Goal: Task Accomplishment & Management: Manage account settings

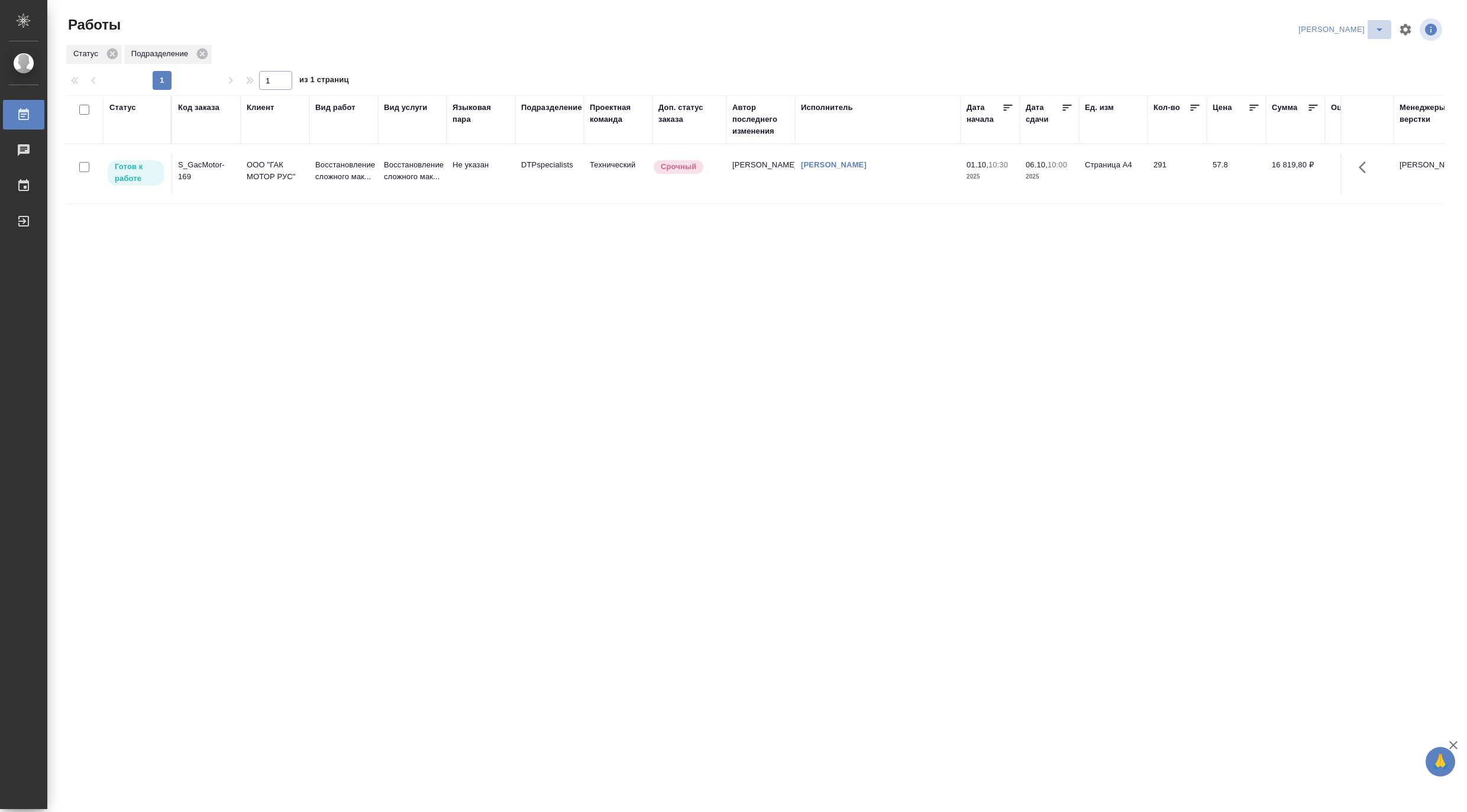
click at [1356, 21] on button "split button" at bounding box center [1379, 30] width 24 height 19
click at [1322, 49] on li "Матвеева_В работе" at bounding box center [1334, 53] width 114 height 19
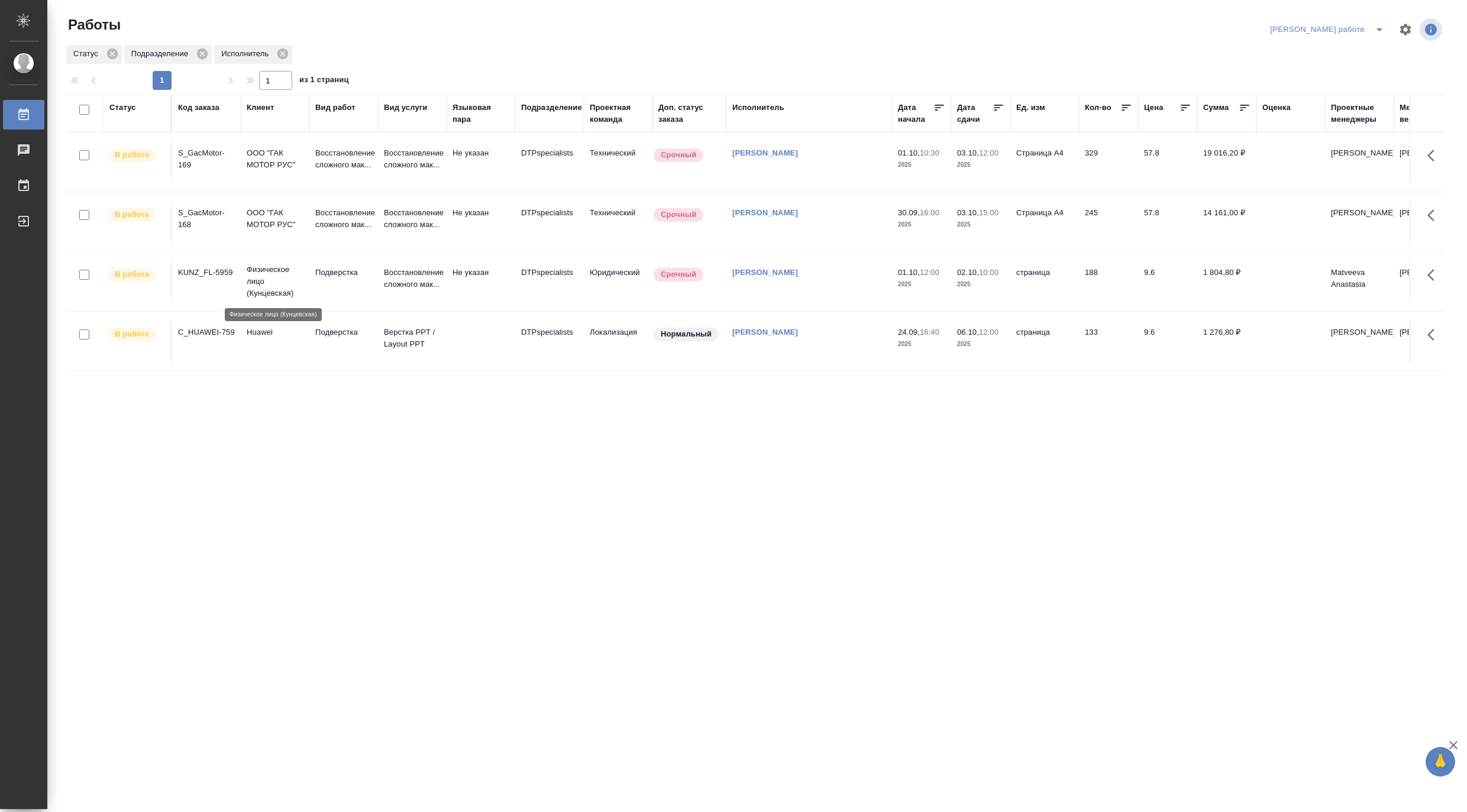
click at [251, 280] on p "Физическое лицо (Кунцевская)" at bounding box center [275, 282] width 57 height 36
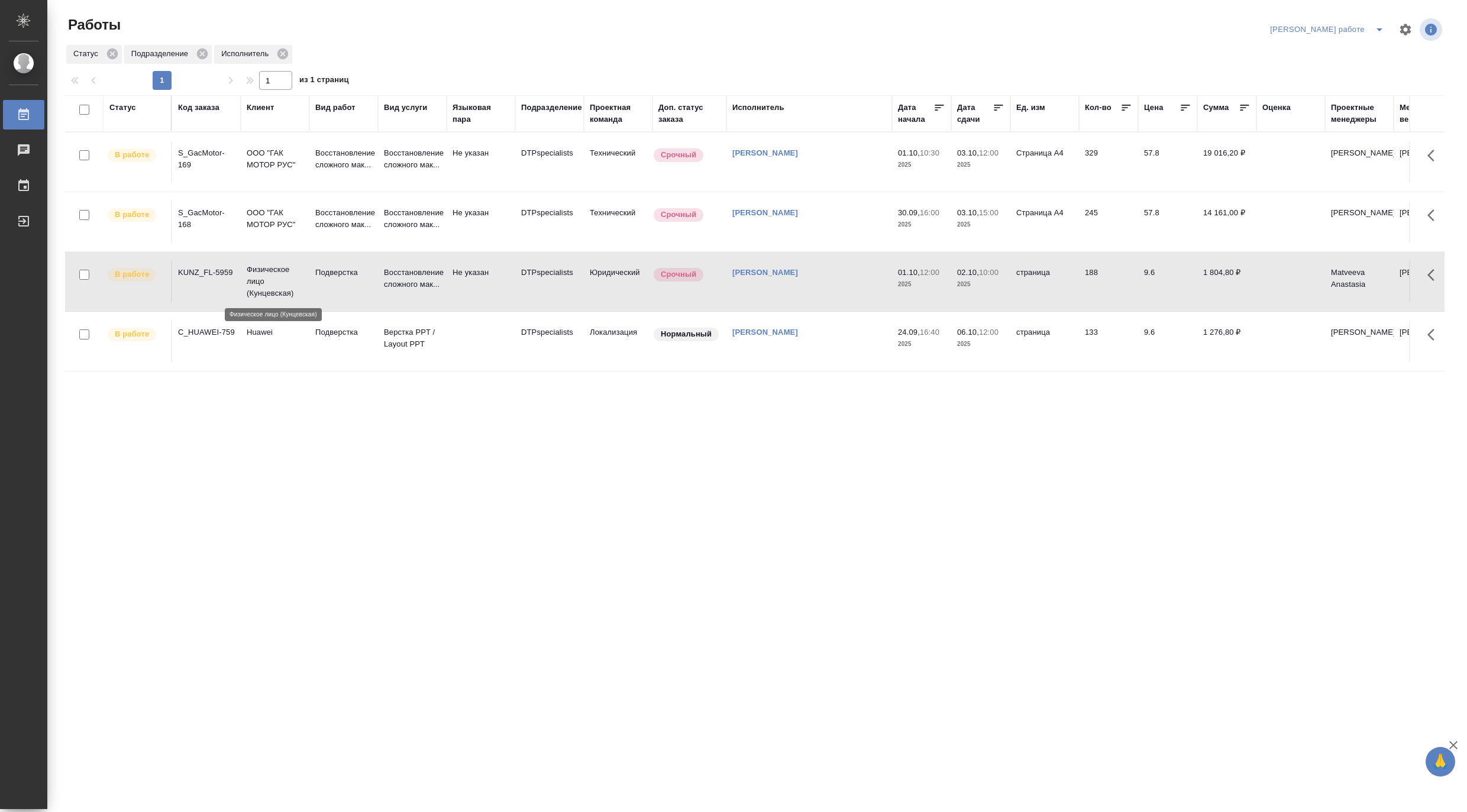
click at [251, 280] on p "Физическое лицо (Кунцевская)" at bounding box center [275, 282] width 57 height 36
click at [406, 229] on p "Восстановление сложного мак..." at bounding box center [412, 219] width 57 height 24
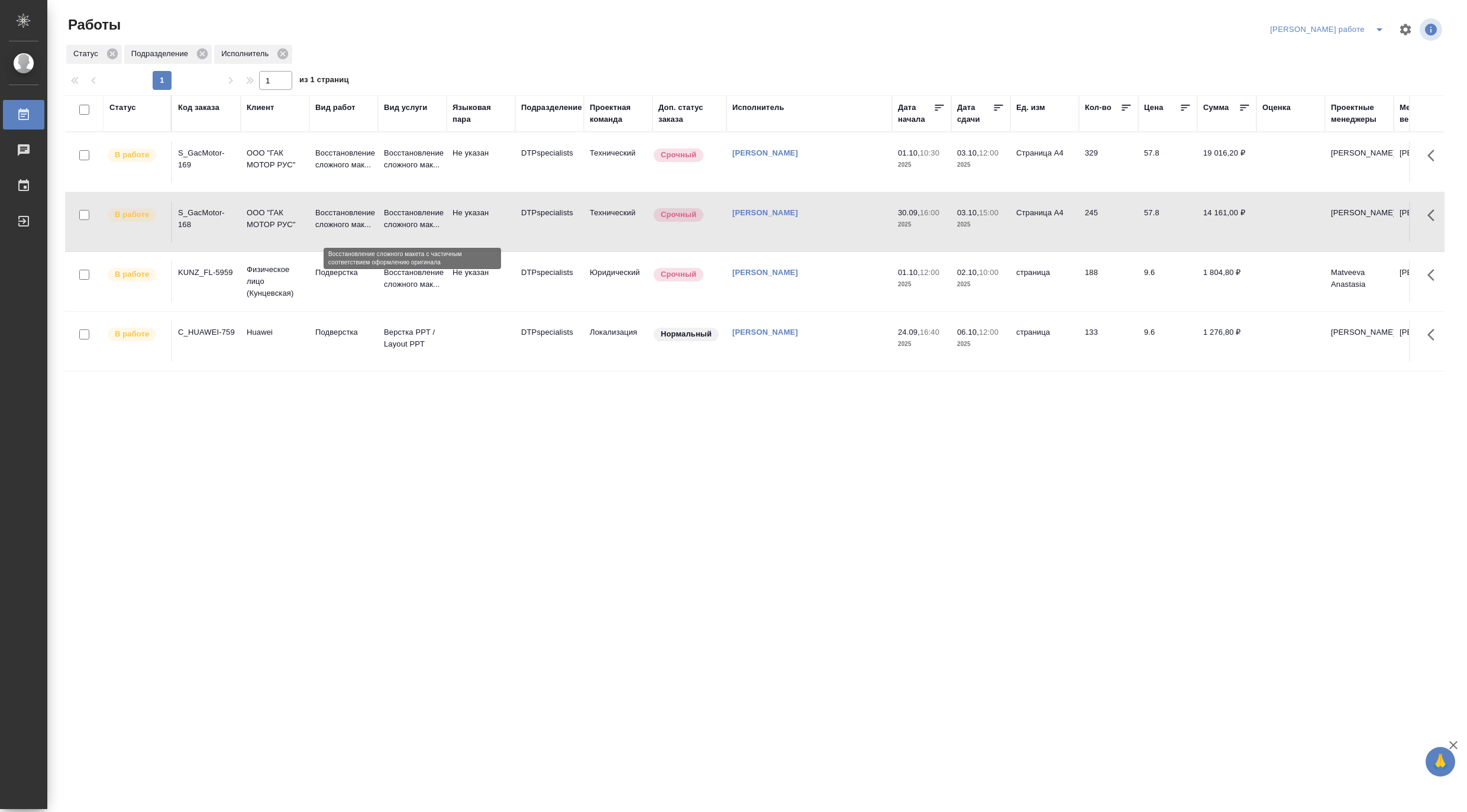
click at [406, 229] on p "Восстановление сложного мак..." at bounding box center [412, 219] width 57 height 24
click at [199, 111] on div "Код заказа" at bounding box center [198, 108] width 41 height 12
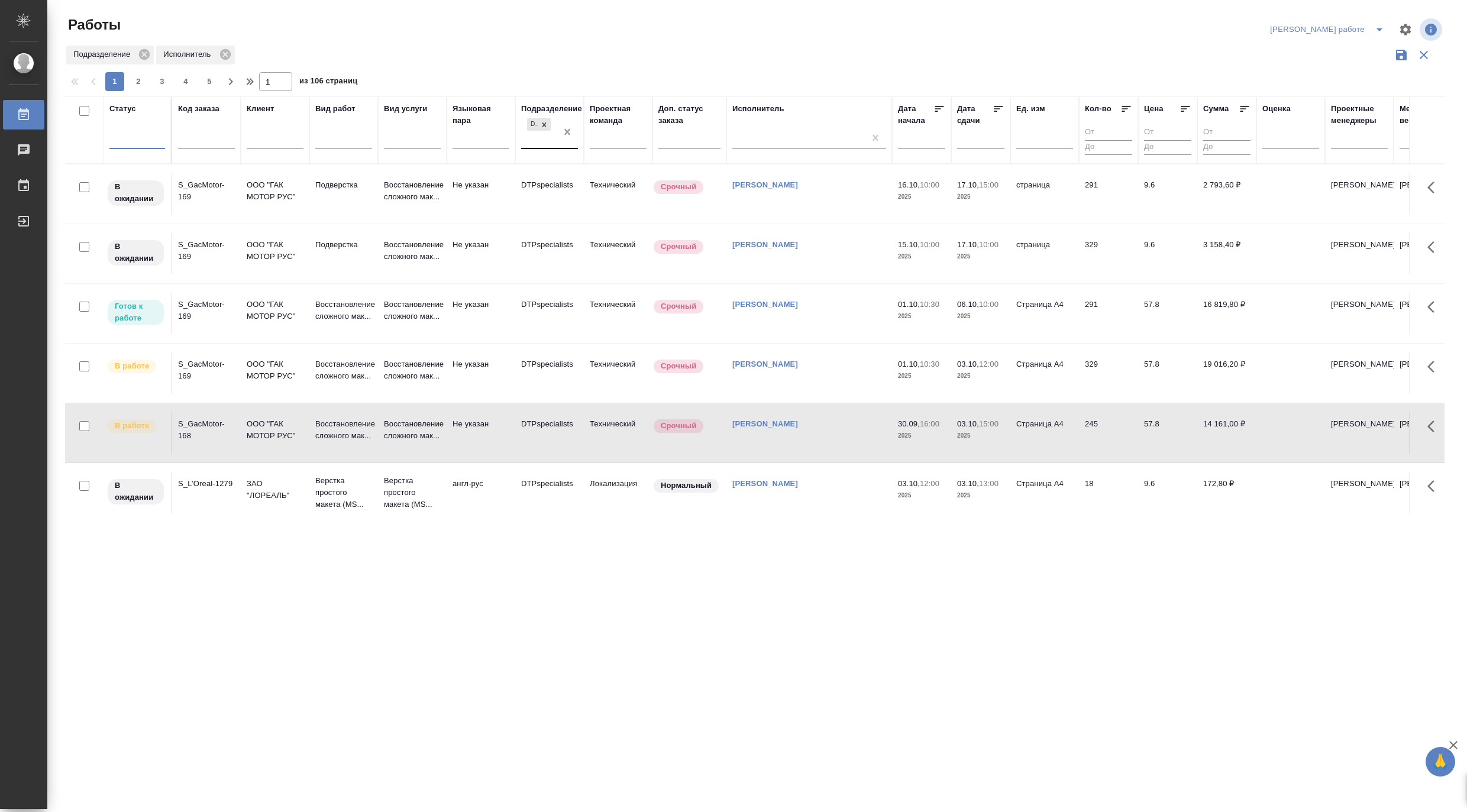
drag, startPoint x: 565, startPoint y: 136, endPoint x: 320, endPoint y: 143, distance: 245.1
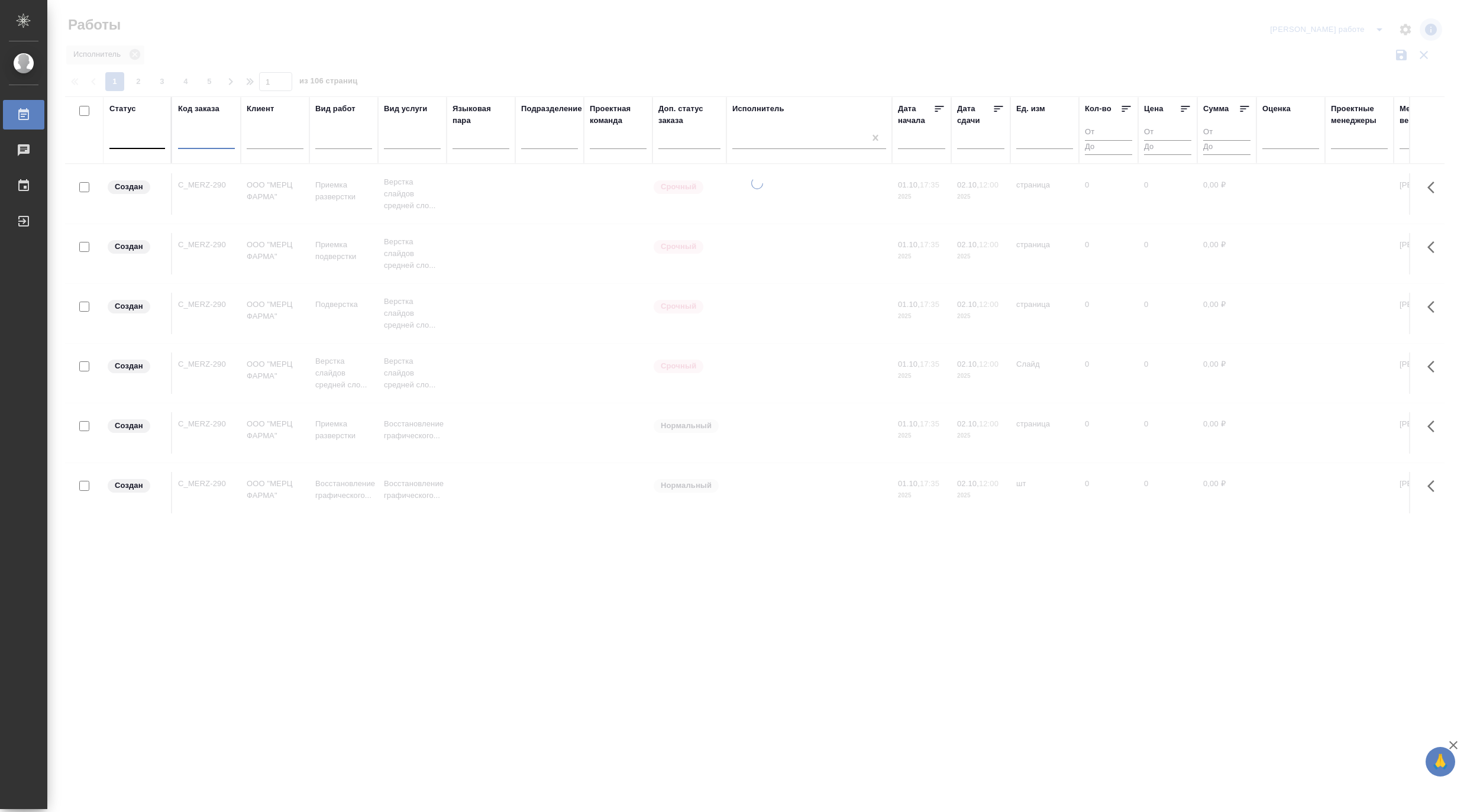
click at [207, 140] on input "text" at bounding box center [206, 141] width 57 height 14
paste input "KZH_Abbottkz-270"
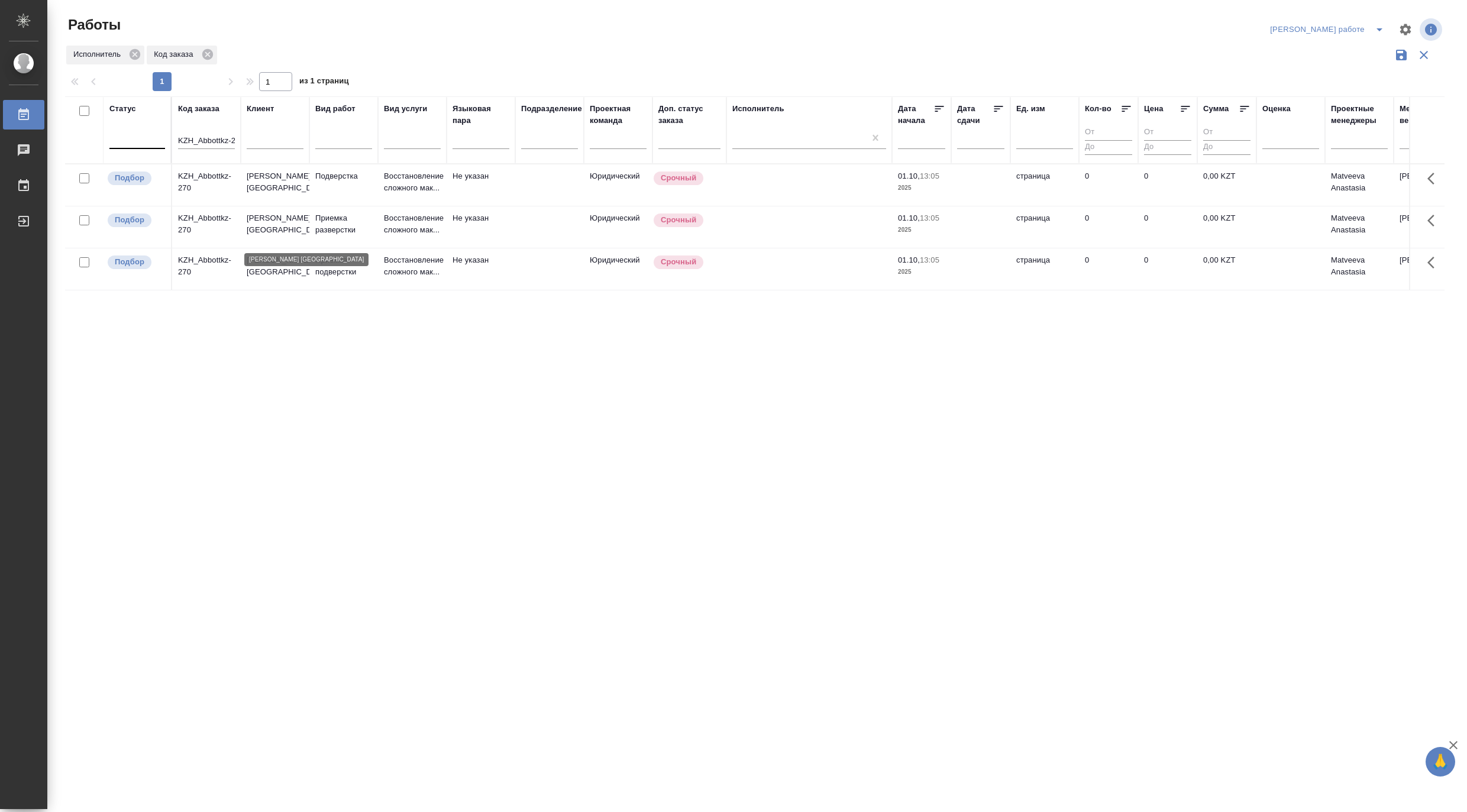
click at [266, 224] on p "Abbott Kazakhstan" at bounding box center [275, 224] width 57 height 24
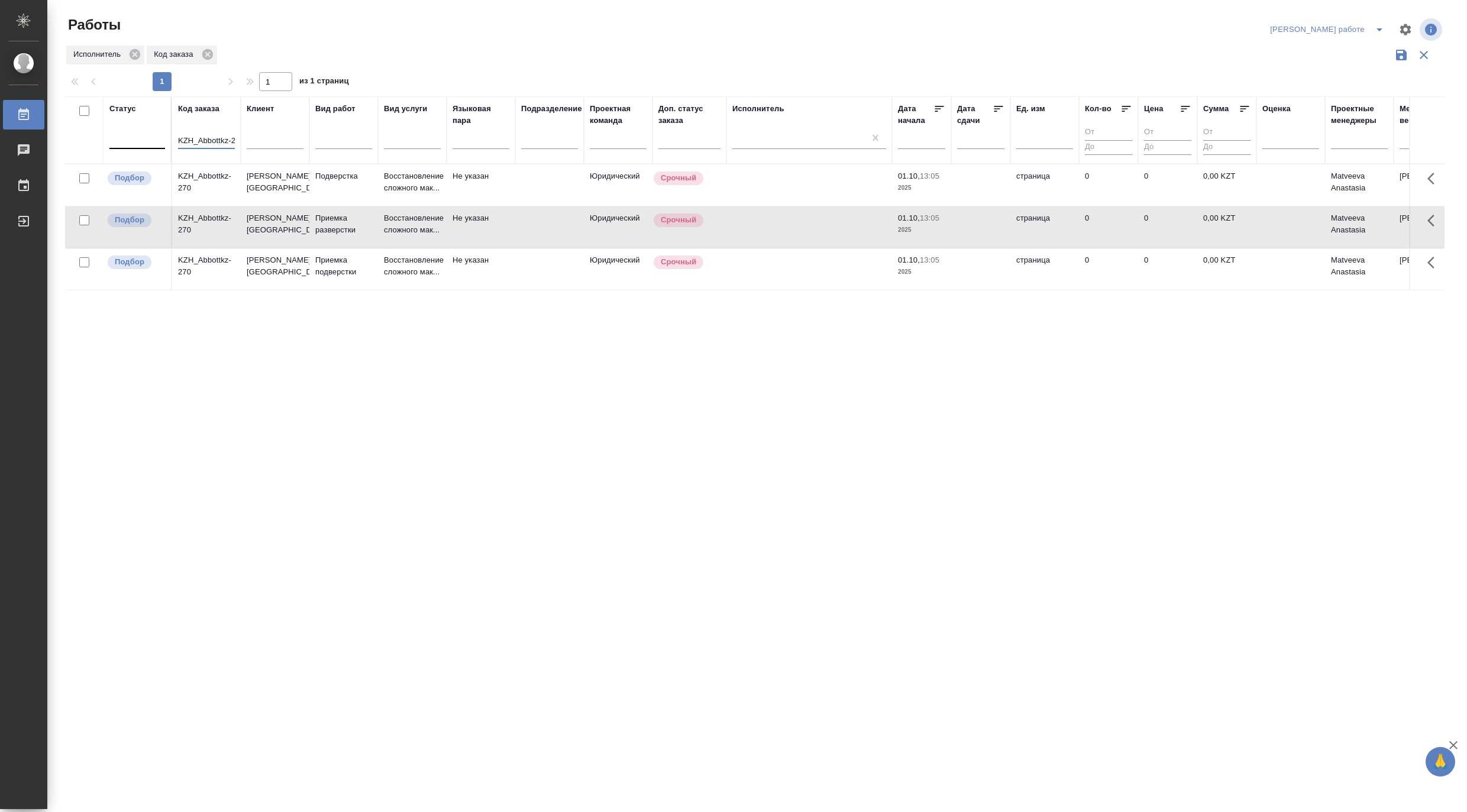
click at [209, 137] on input "KZH_Abbottkz-270" at bounding box center [206, 141] width 57 height 14
paste input "S_SNDZ-2333"
type input "S_SNDZ-2333"
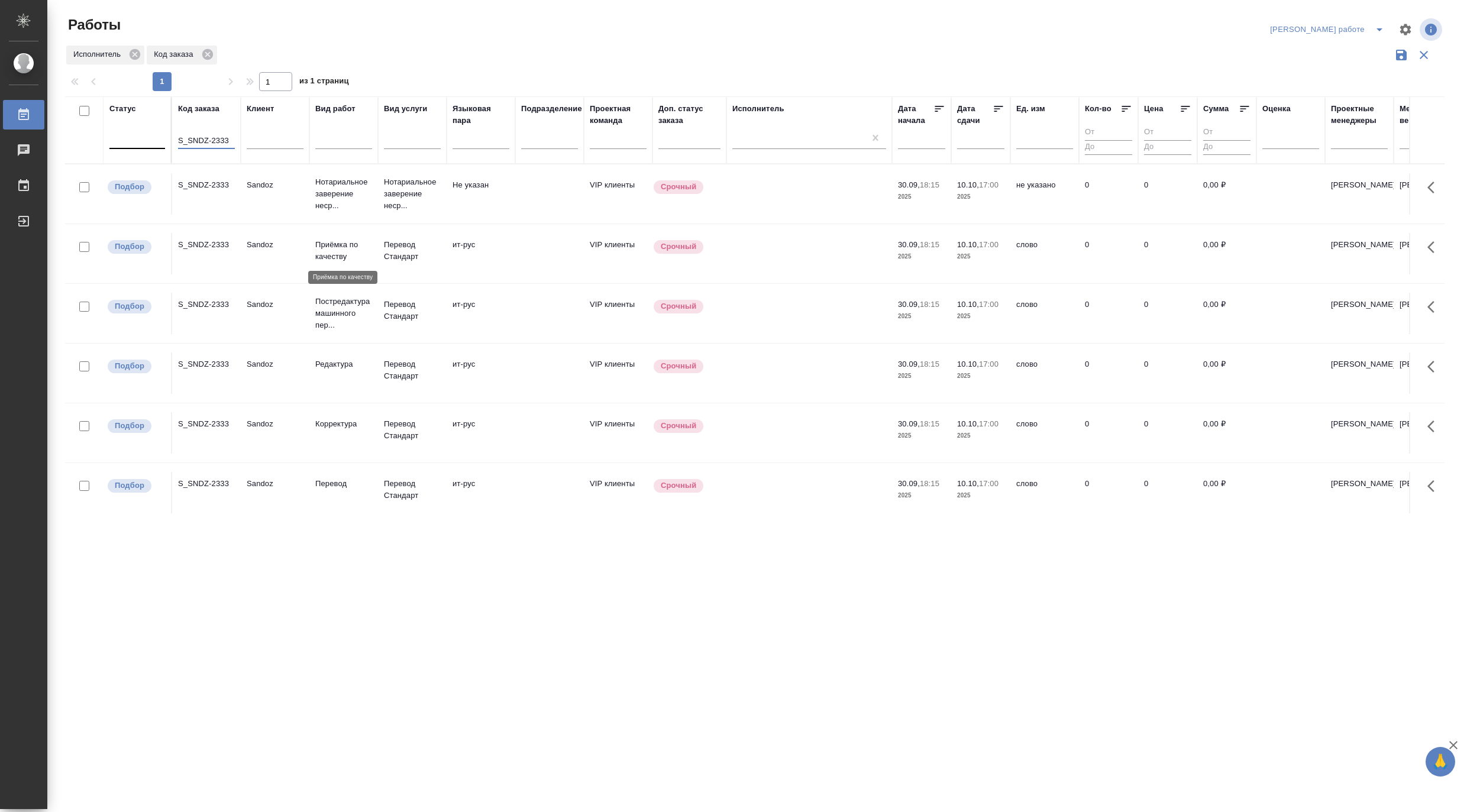
click at [328, 259] on p "Приёмка по качеству" at bounding box center [344, 251] width 57 height 24
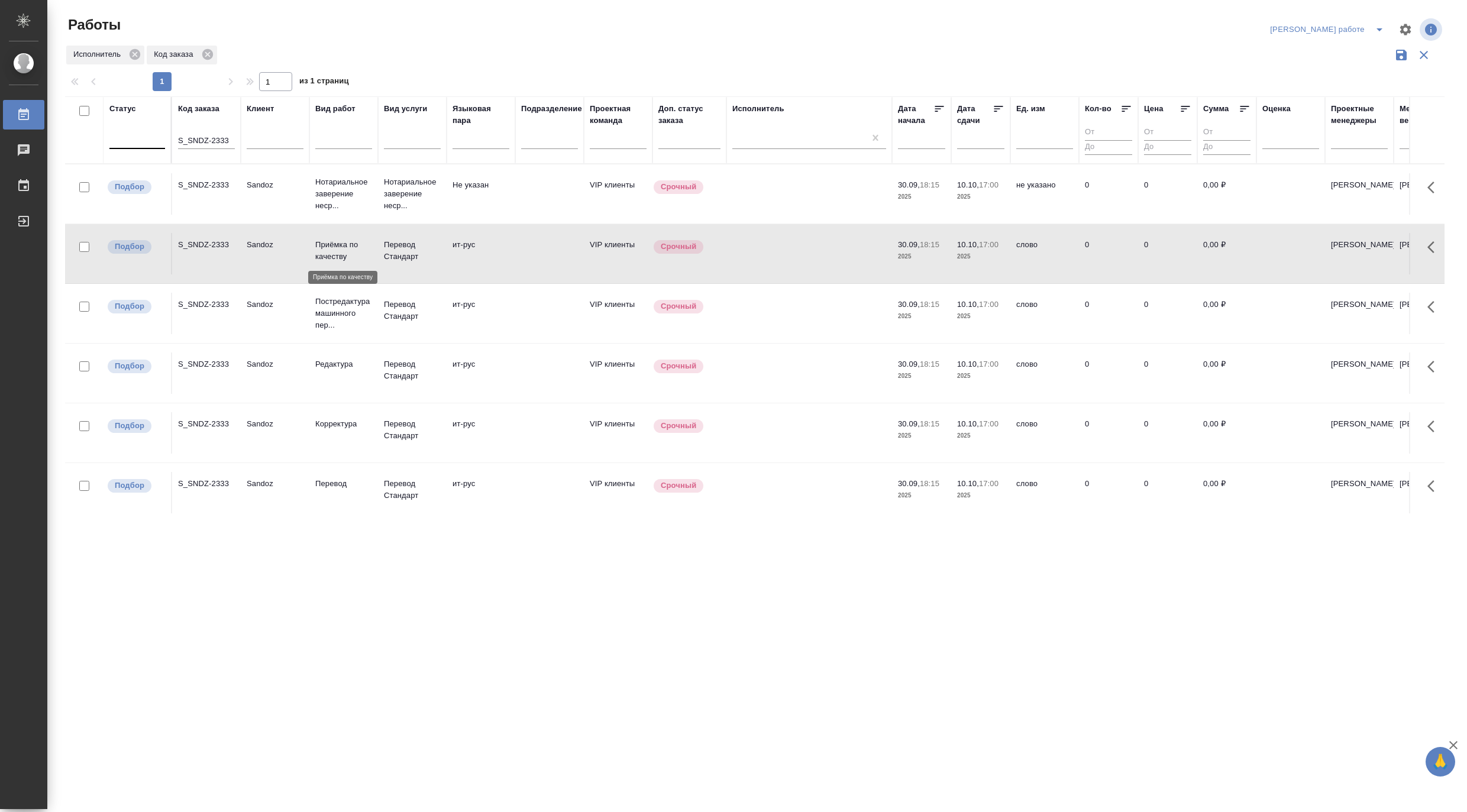
click at [328, 259] on p "Приёмка по качеству" at bounding box center [344, 251] width 57 height 24
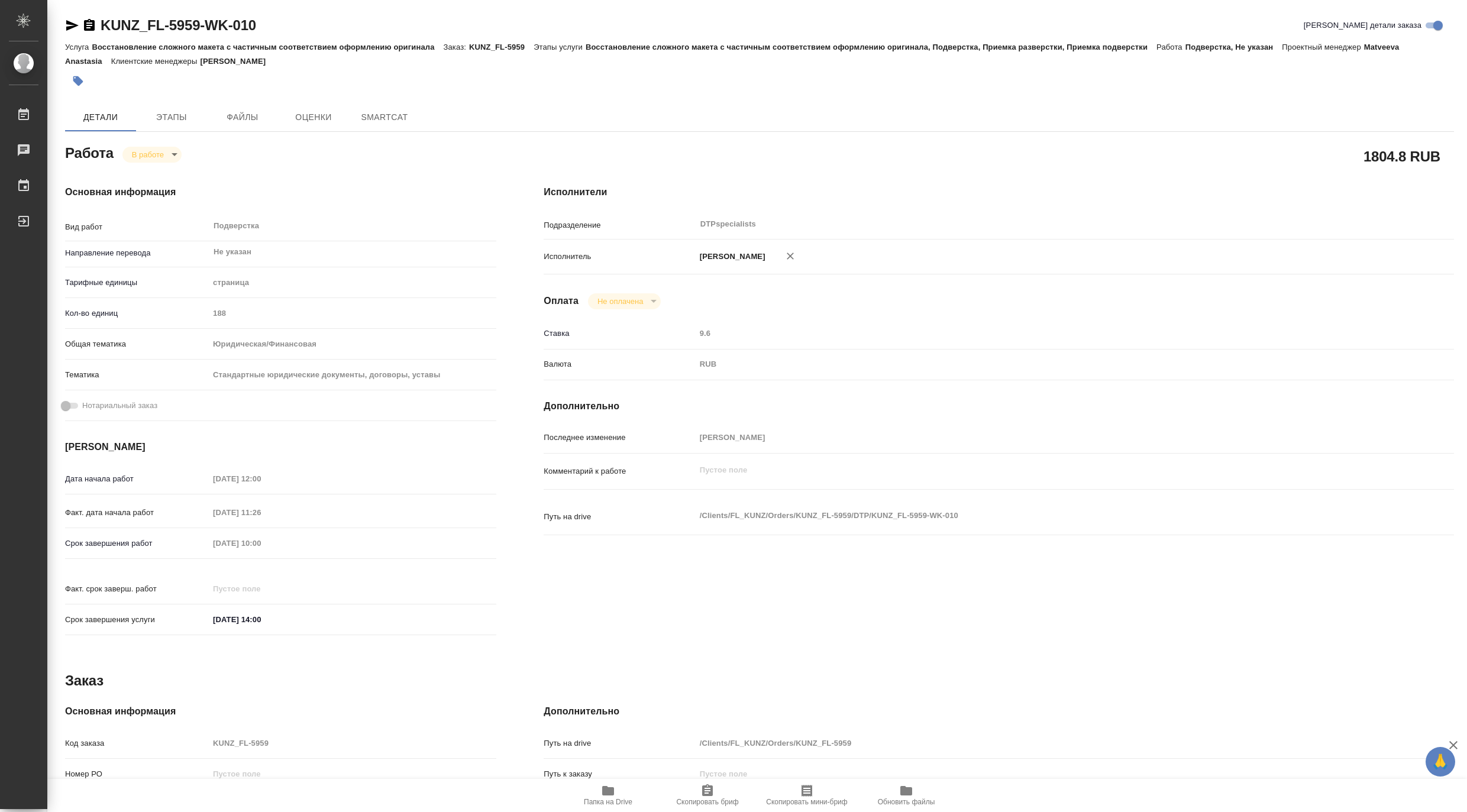
type textarea "x"
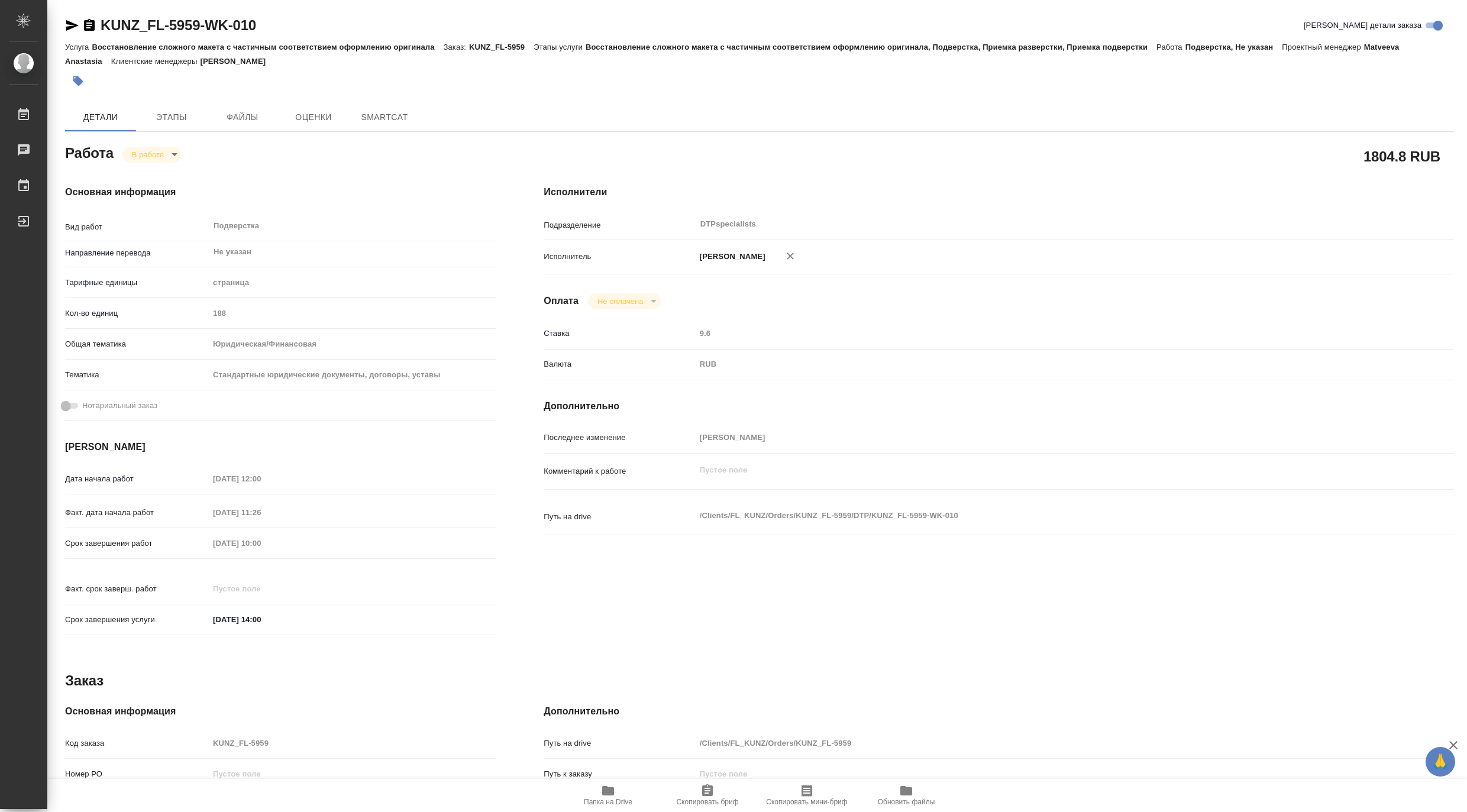
type textarea "x"
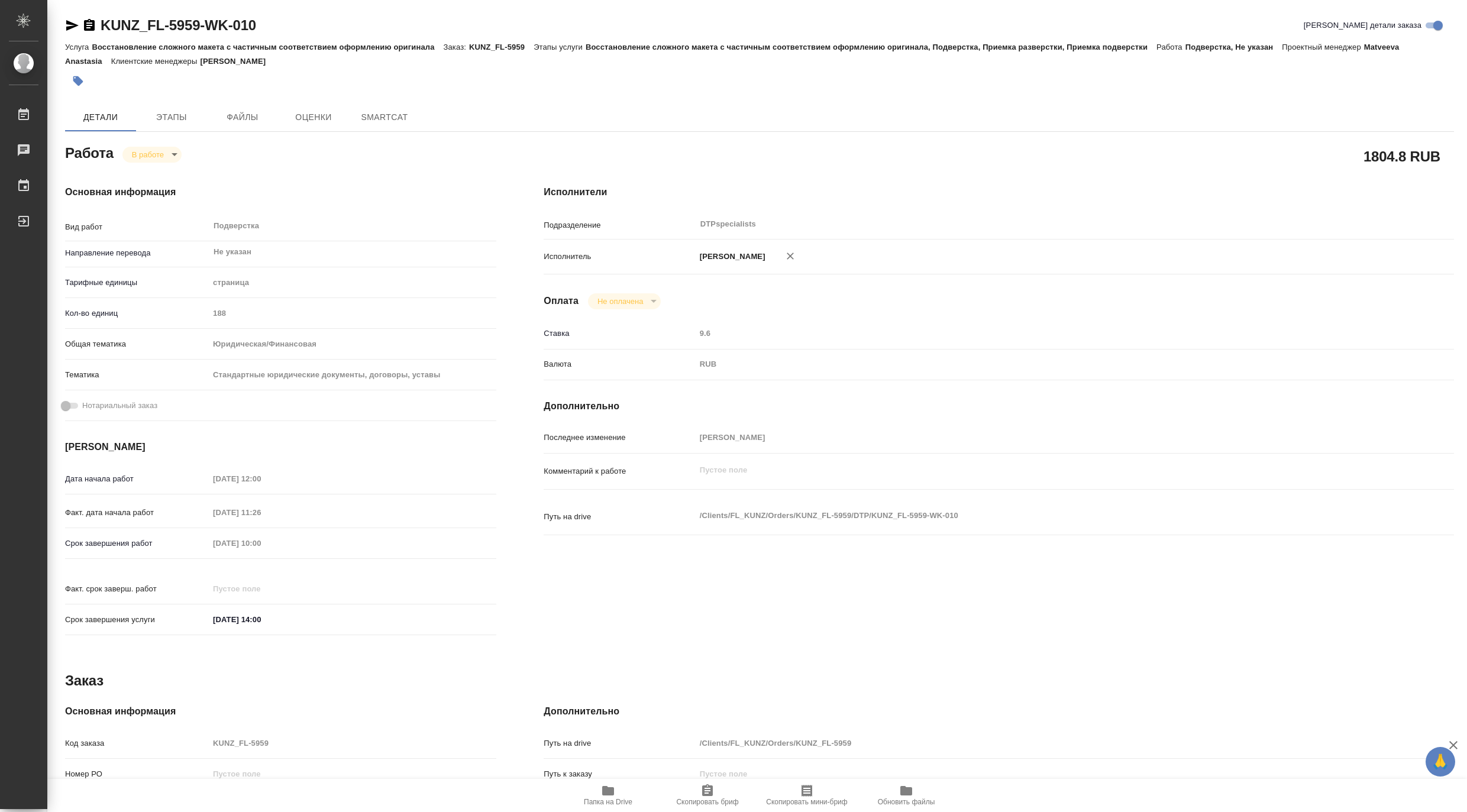
type textarea "x"
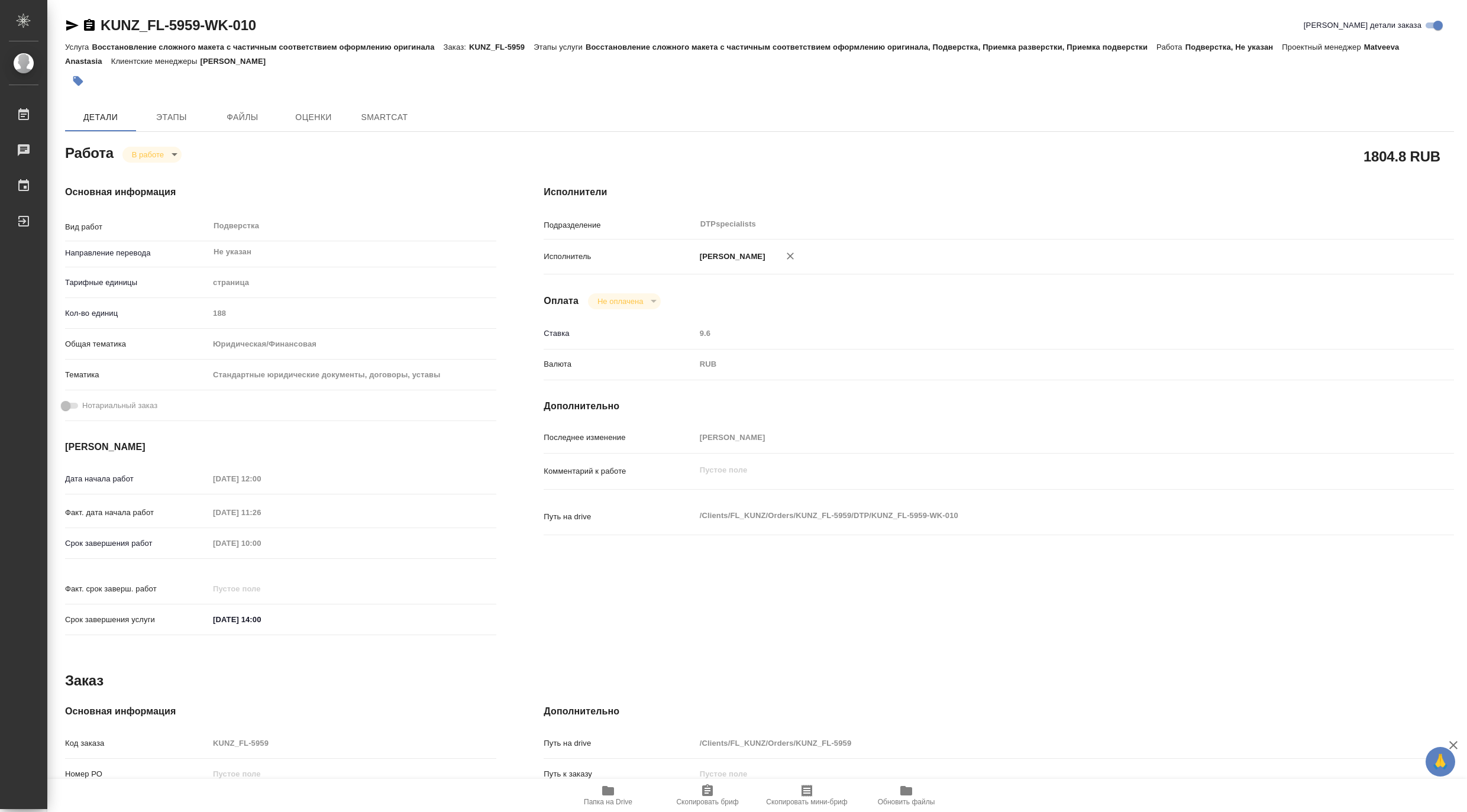
type textarea "x"
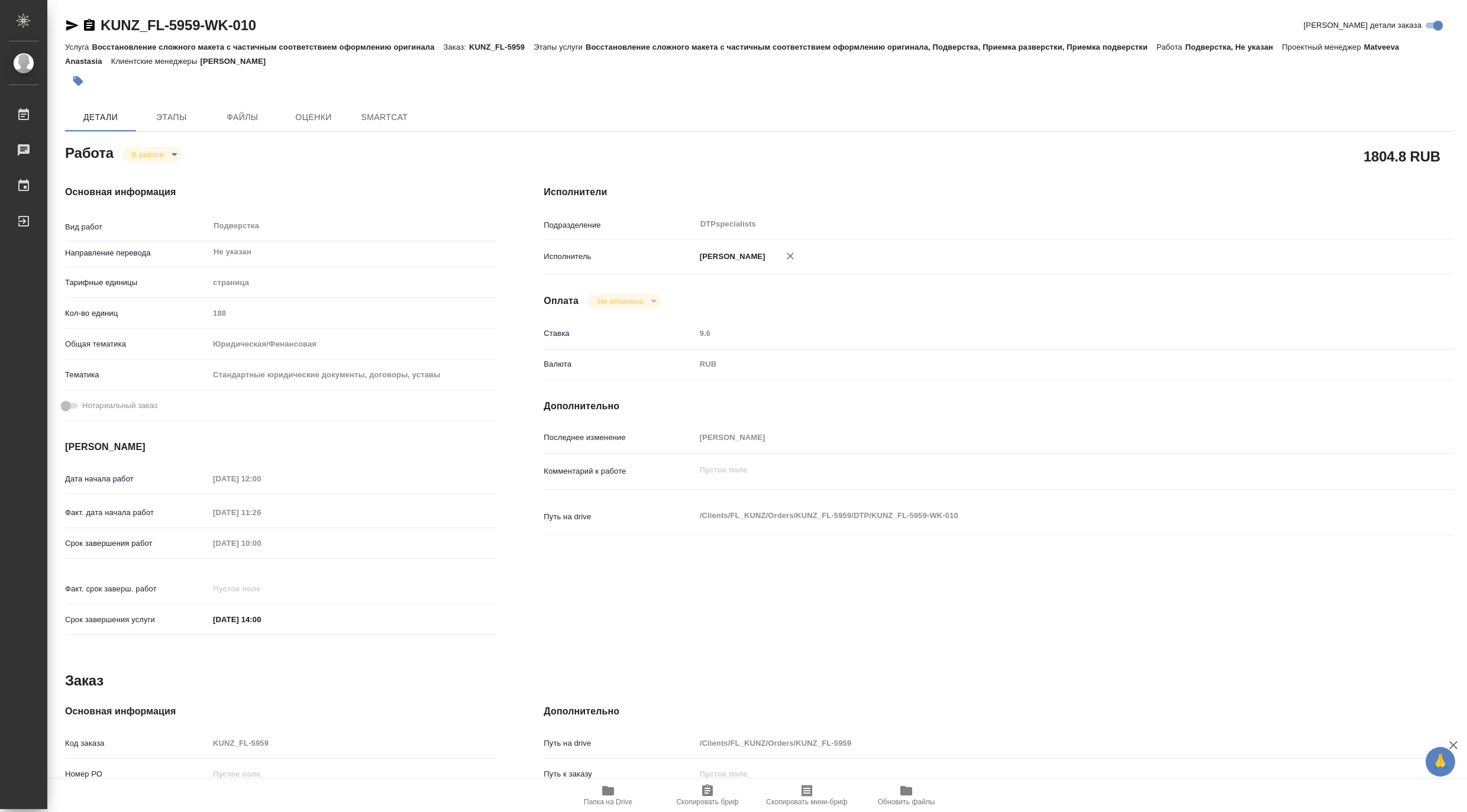
type textarea "x"
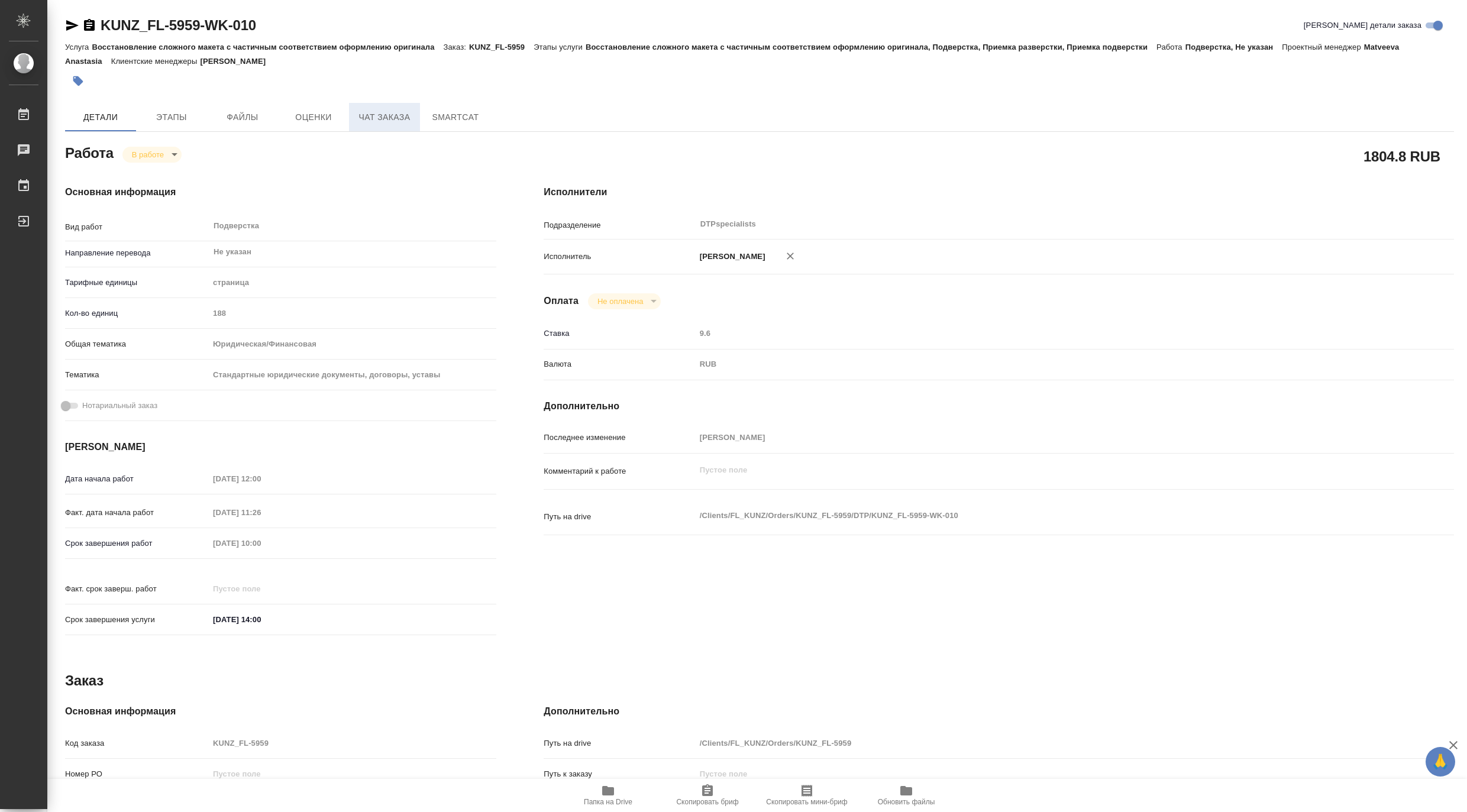
click at [358, 117] on span "Чат заказа" at bounding box center [384, 117] width 57 height 14
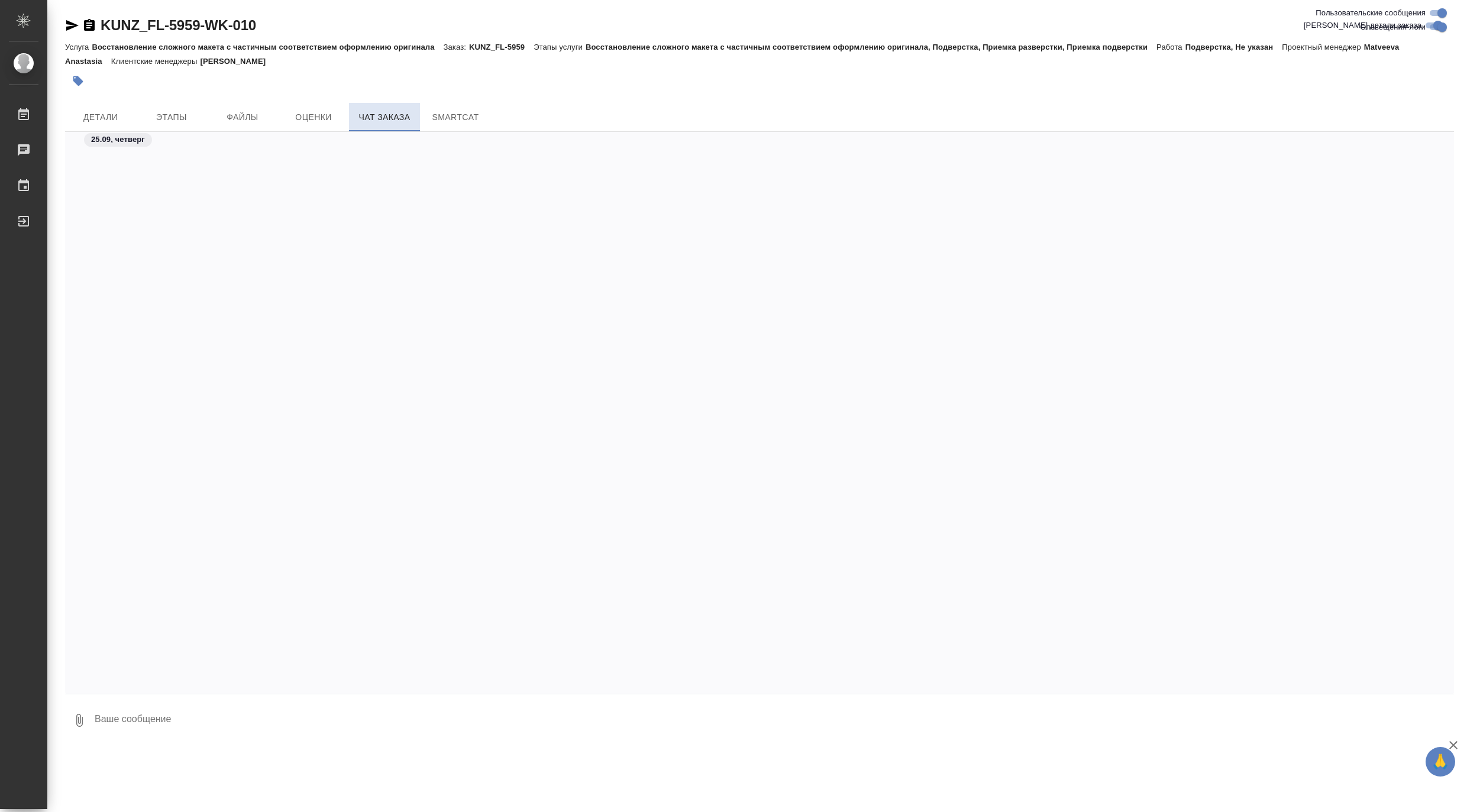
scroll to position [4179, 0]
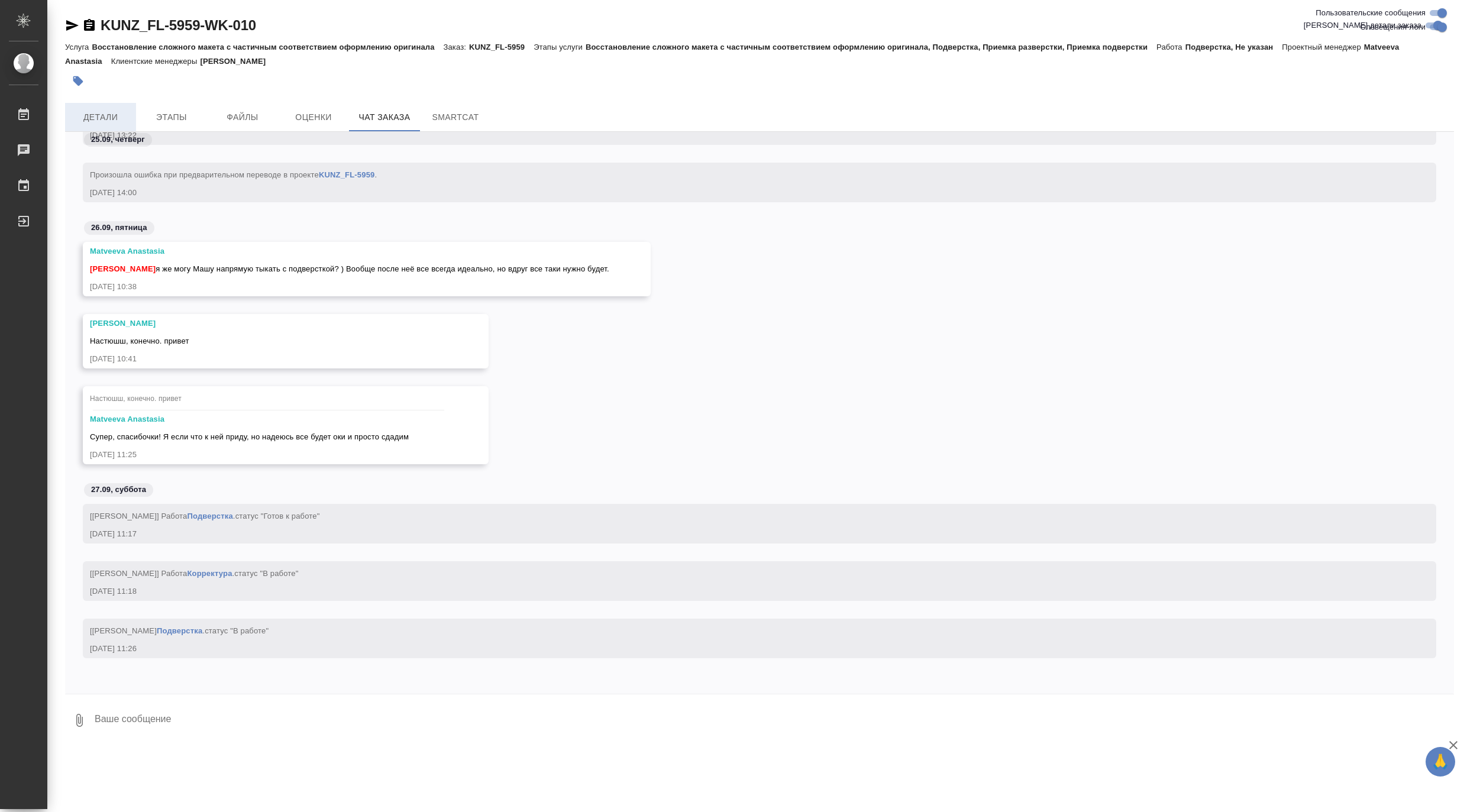
click at [114, 108] on button "Детали" at bounding box center [101, 116] width 71 height 28
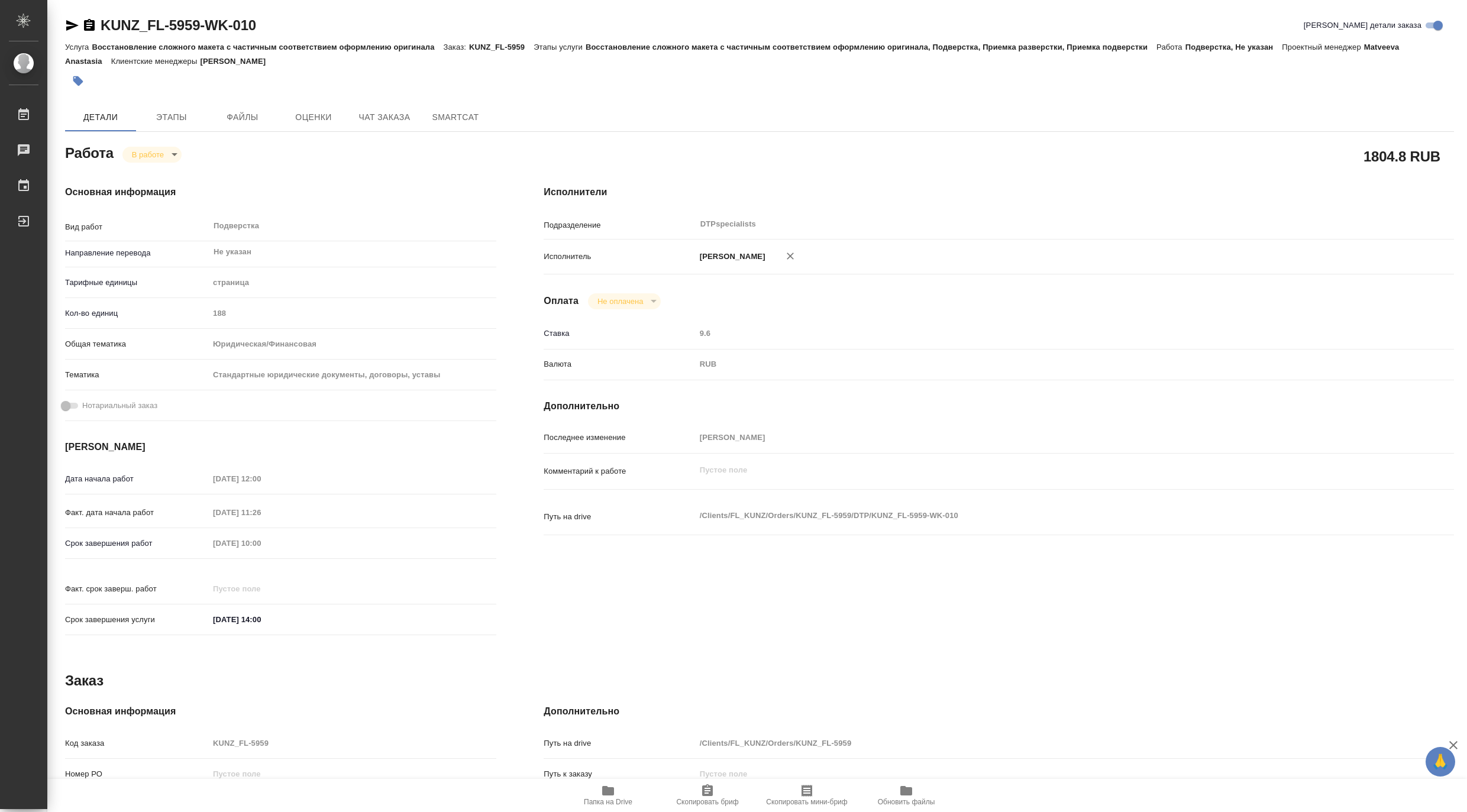
type textarea "x"
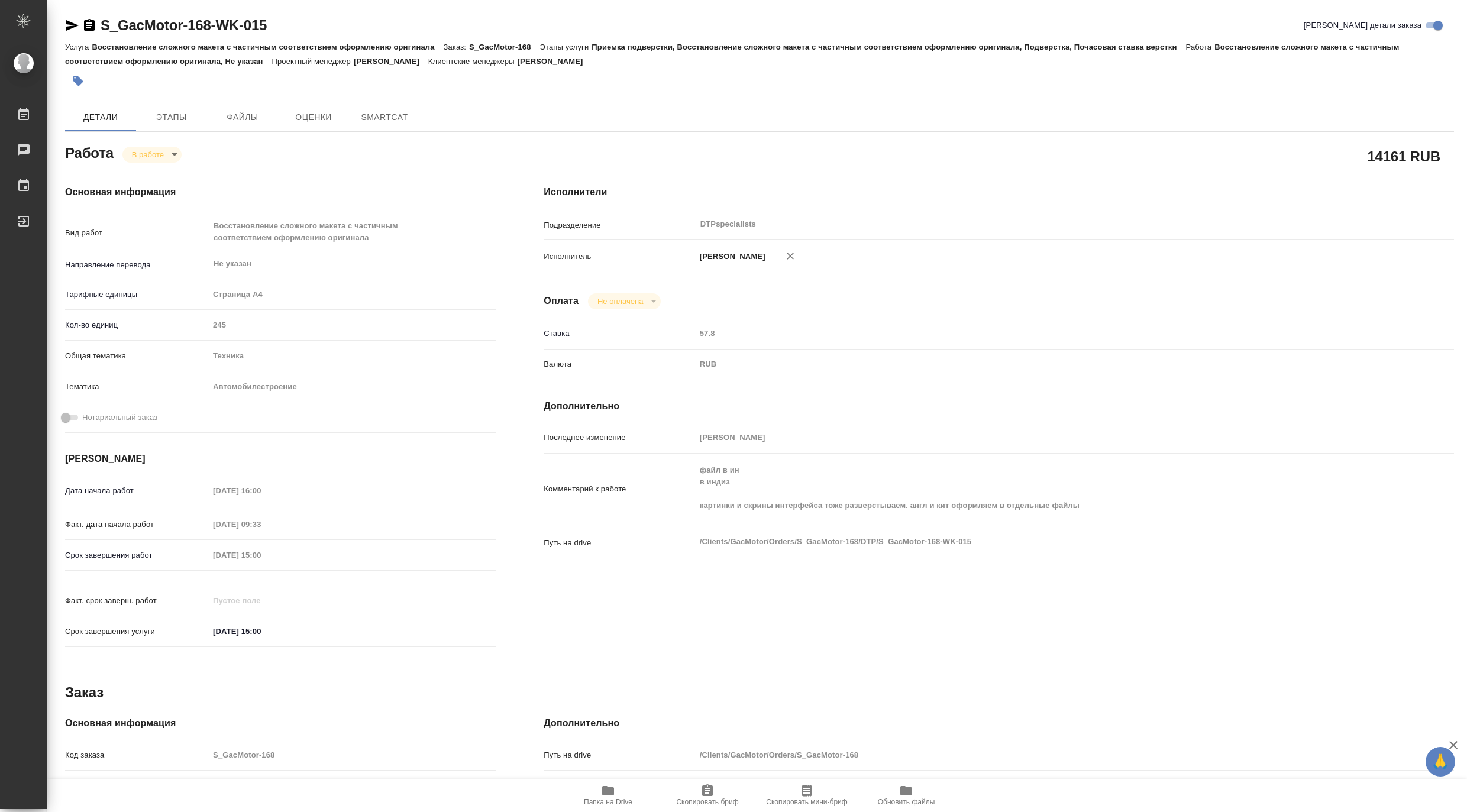
type textarea "x"
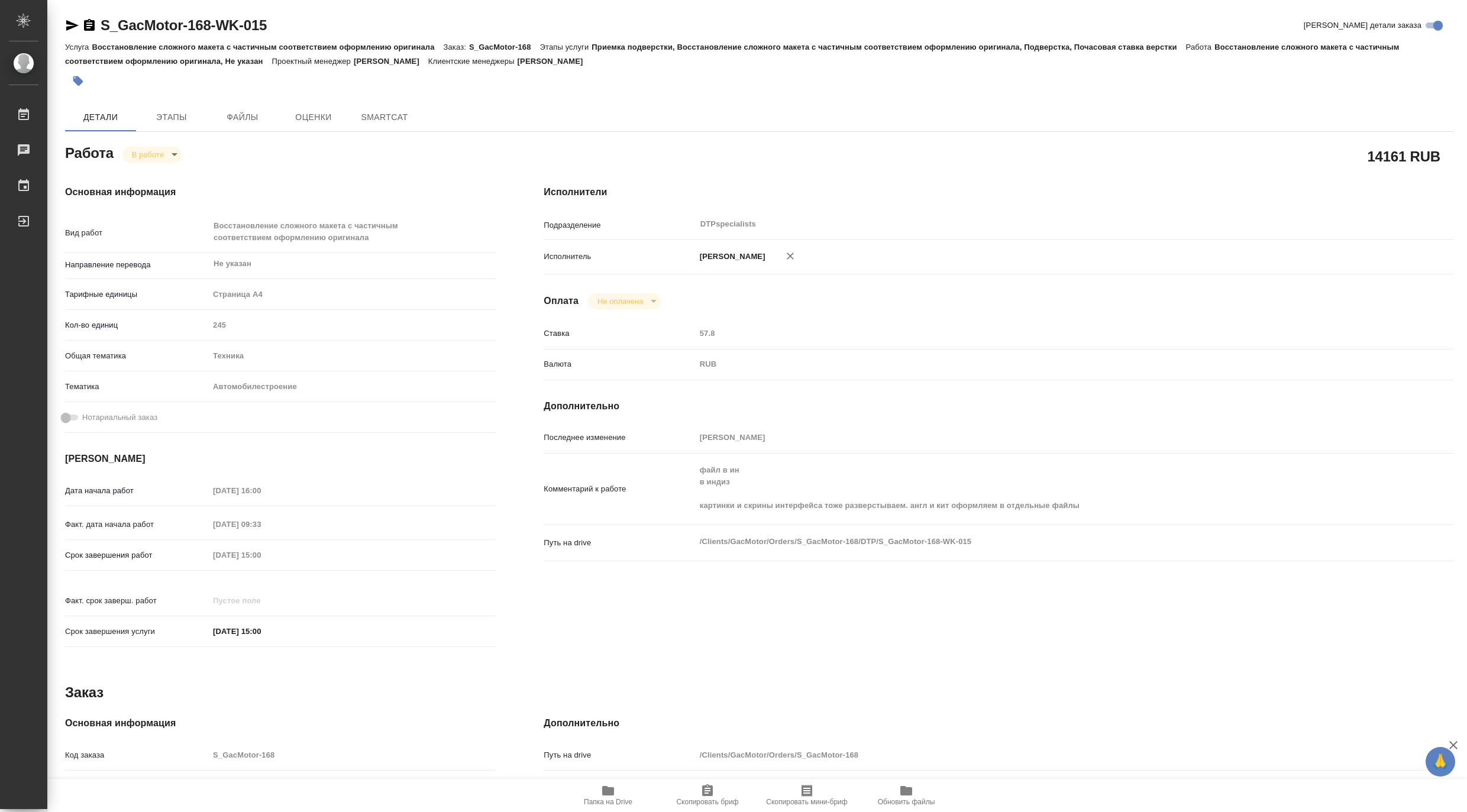
type textarea "x"
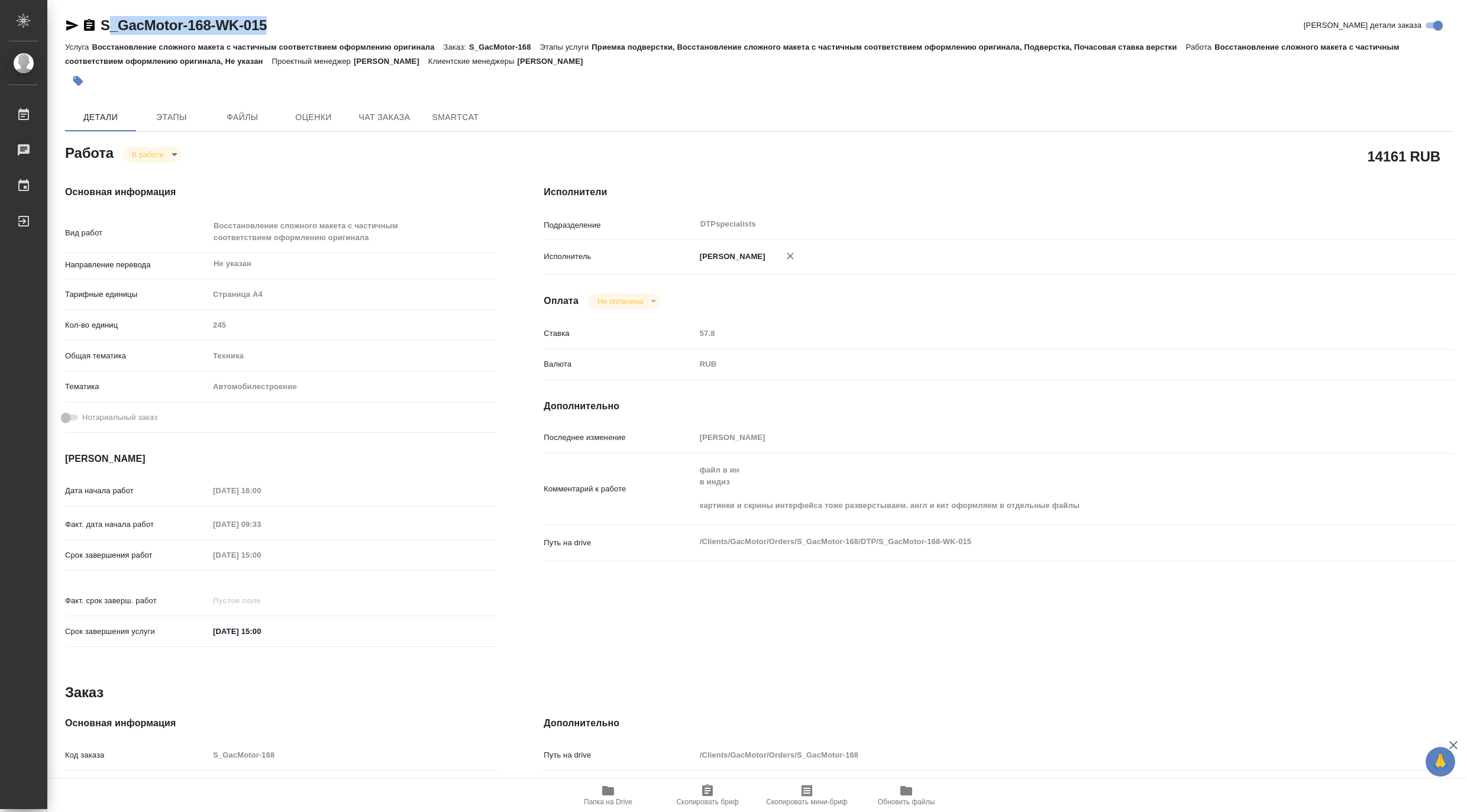
type textarea "x"
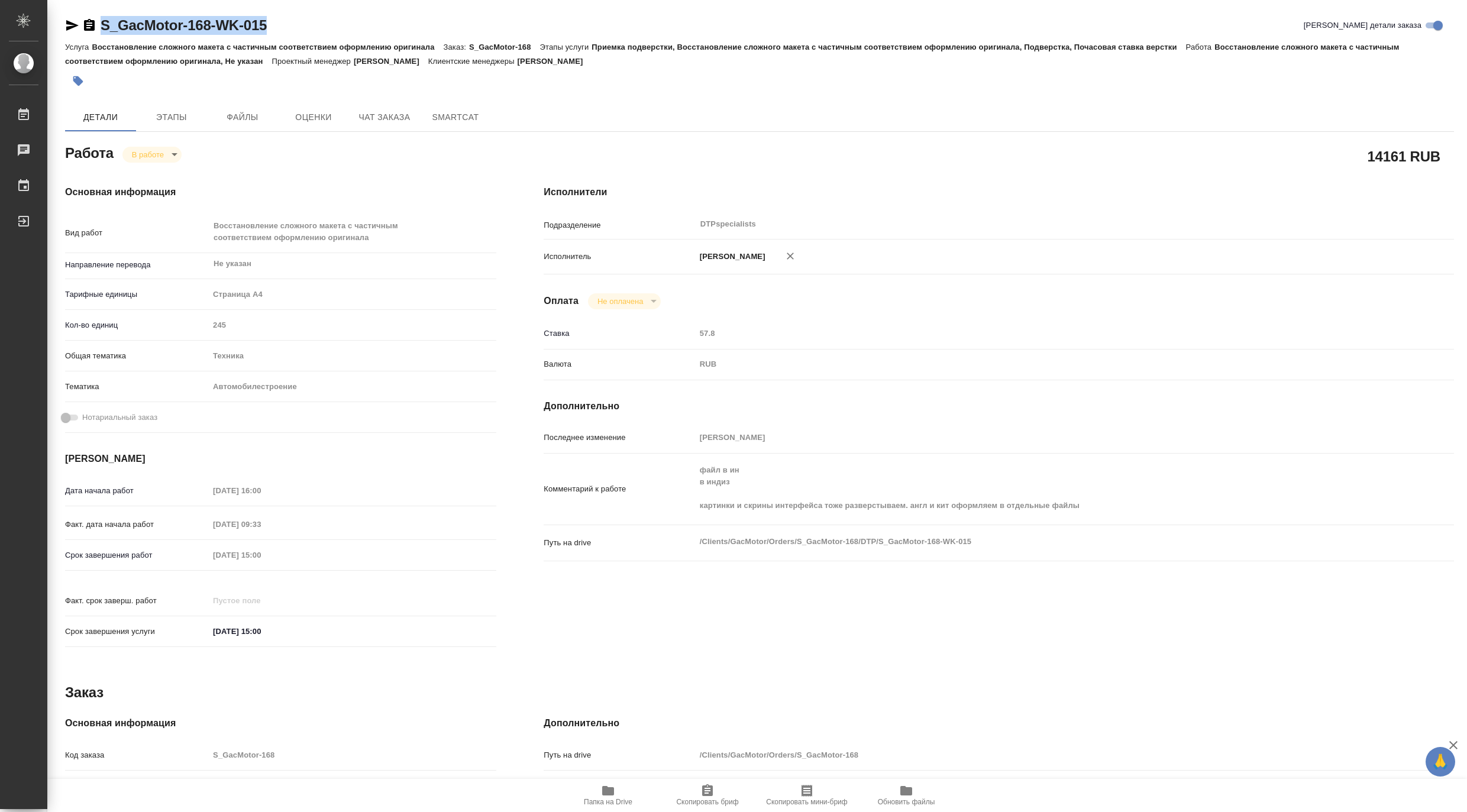
drag, startPoint x: 317, startPoint y: 22, endPoint x: 103, endPoint y: 11, distance: 214.3
click at [103, 11] on div "S_GacMotor-168-WK-015 Кратко детали заказа Услуга Восстановление сложного макет…" at bounding box center [759, 516] width 1402 height 1032
copy link "S_GacMotor-168-WK-015"
type textarea "x"
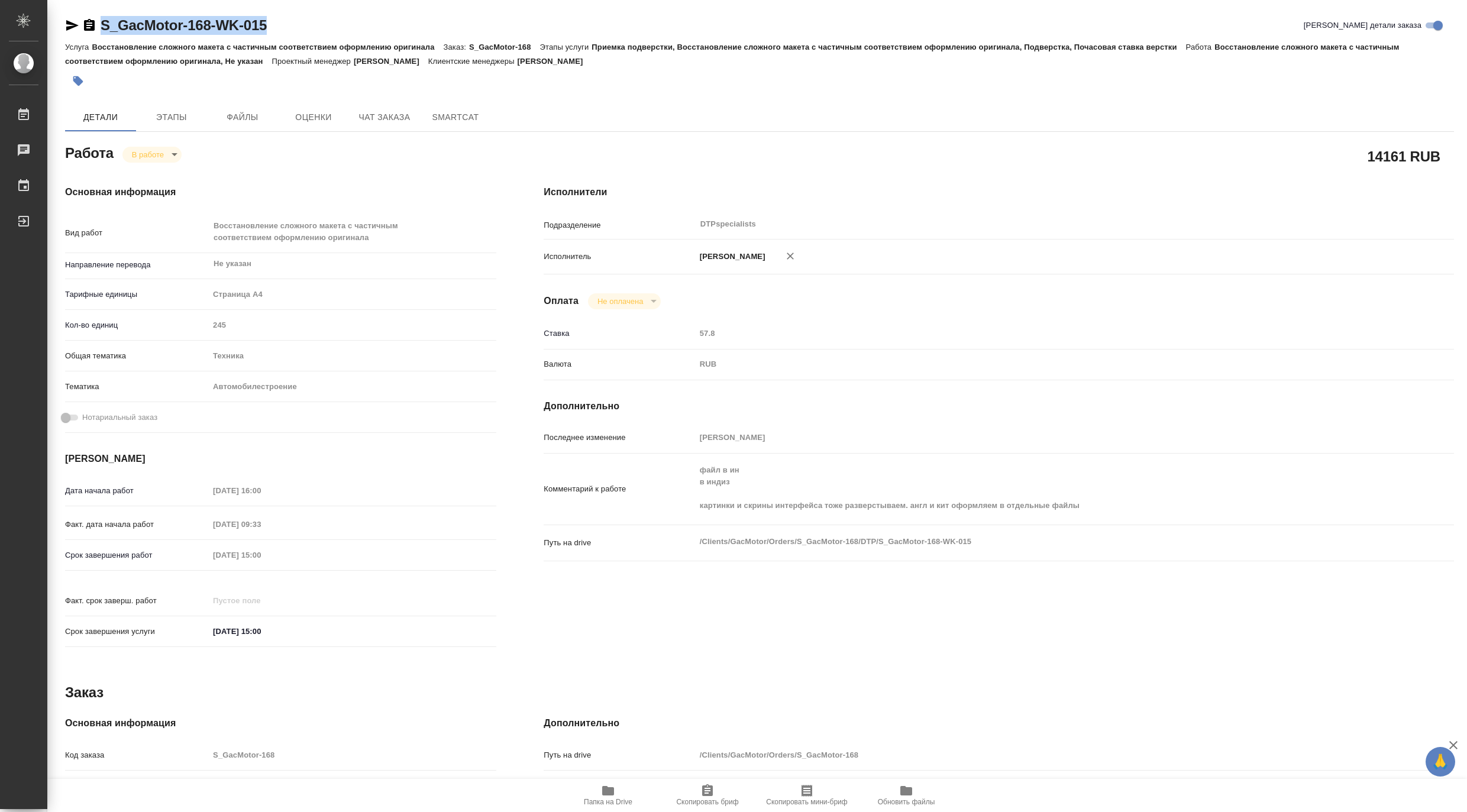
type textarea "x"
click at [613, 798] on span "Папка на Drive" at bounding box center [608, 801] width 49 height 9
click at [176, 120] on span "Этапы" at bounding box center [171, 117] width 57 height 14
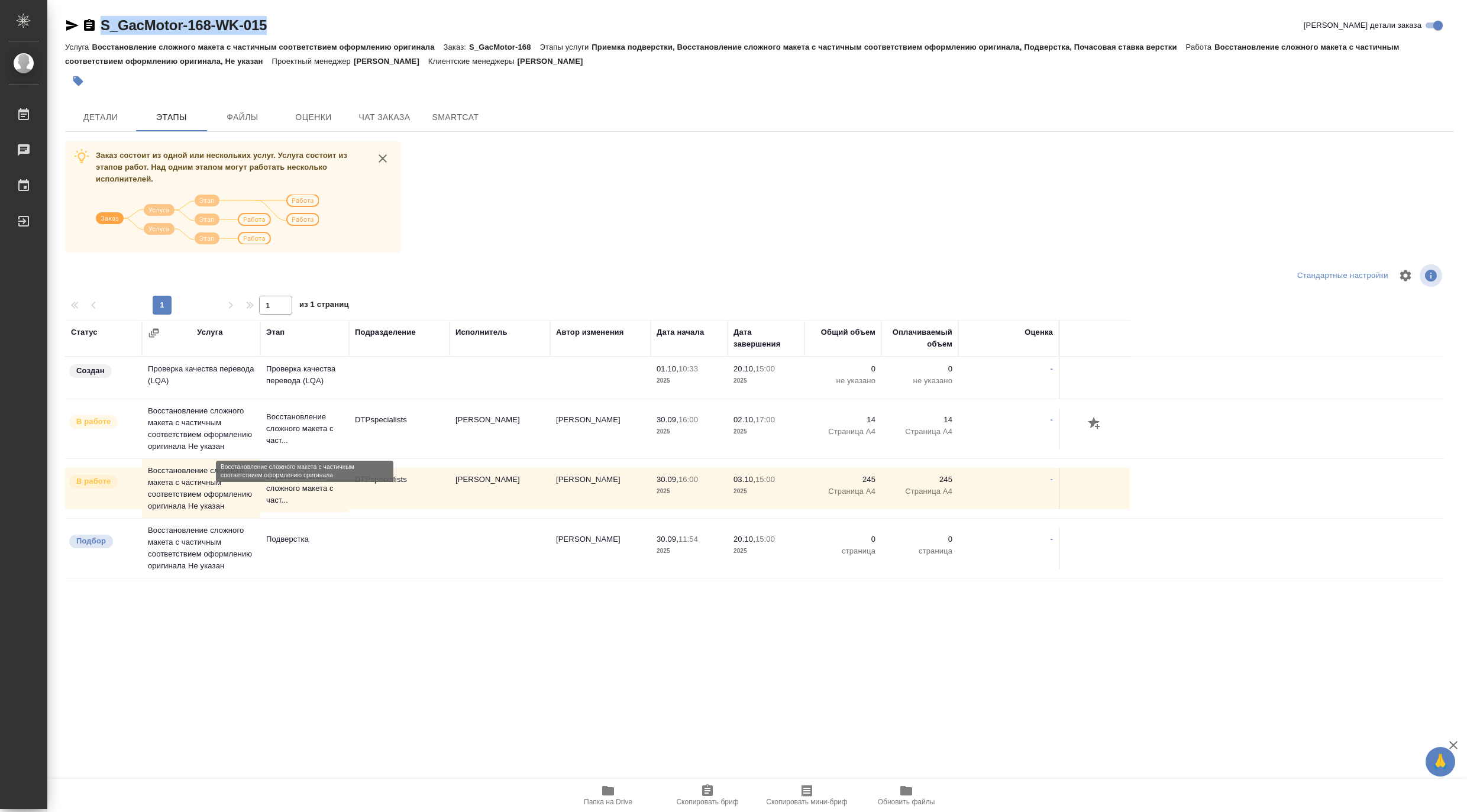
click at [296, 440] on p "Восстановление сложного макета с част..." at bounding box center [304, 429] width 77 height 36
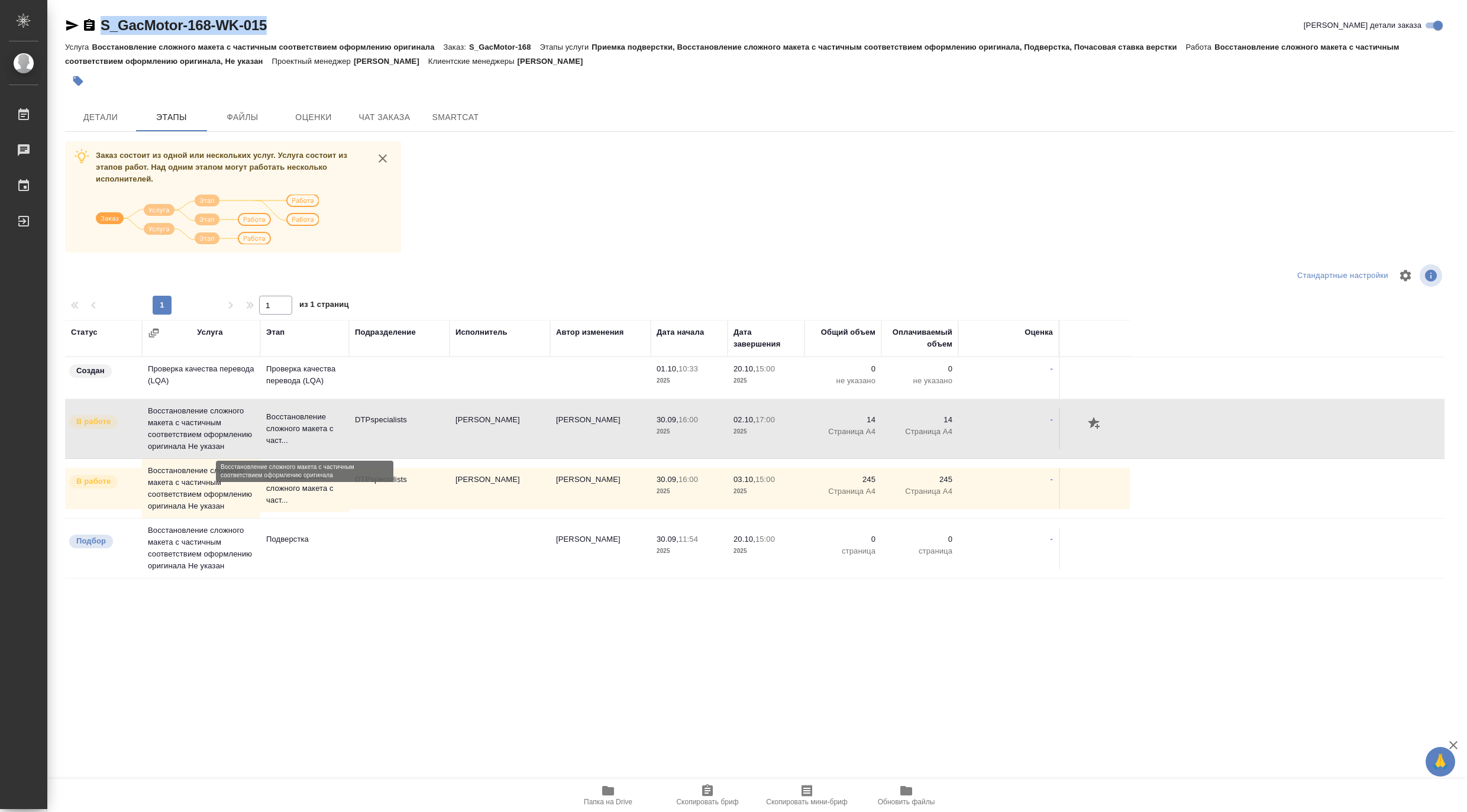
click at [296, 440] on p "Восстановление сложного макета с част..." at bounding box center [304, 429] width 77 height 36
click at [380, 119] on span "Чат заказа" at bounding box center [384, 117] width 57 height 14
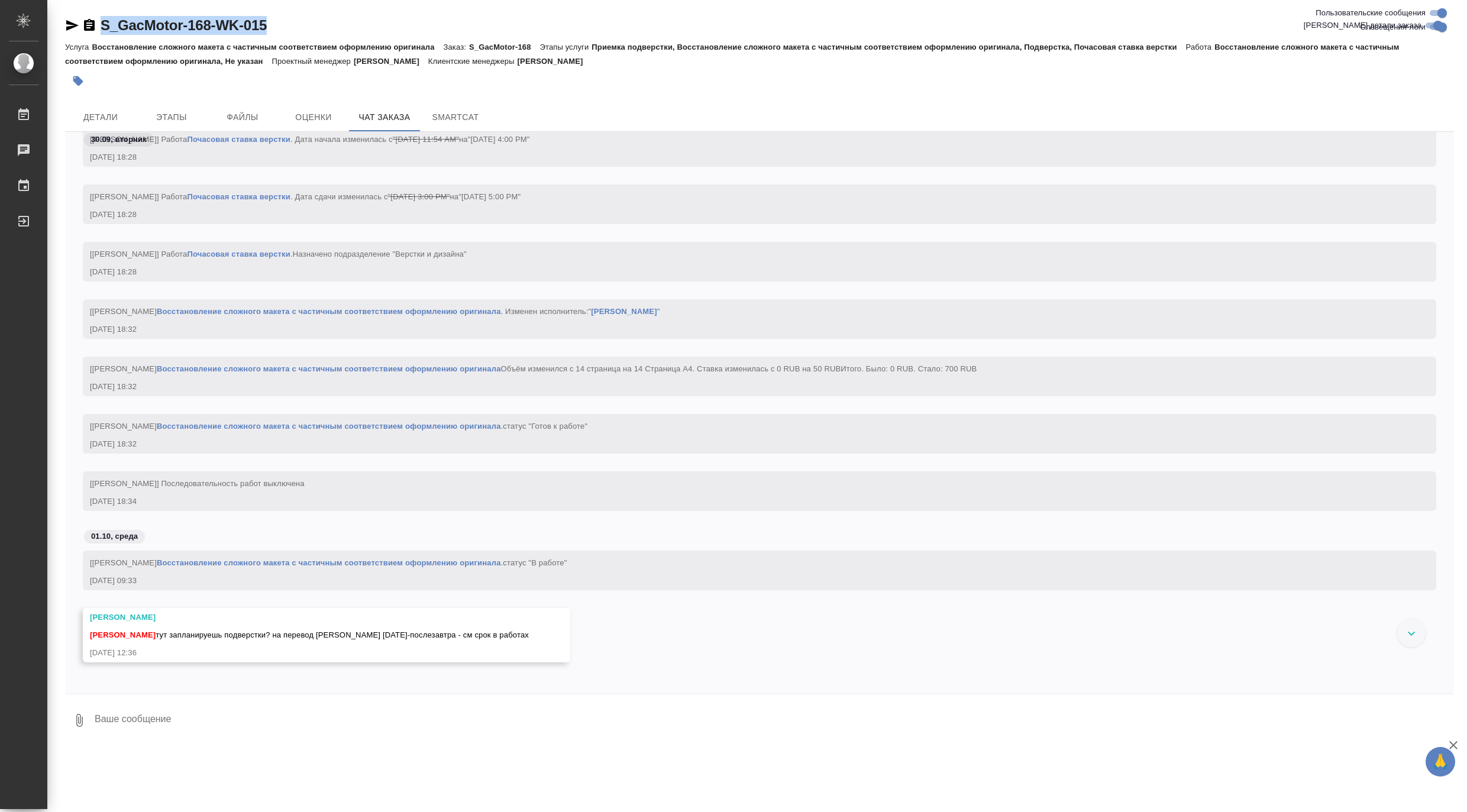
scroll to position [7706, 0]
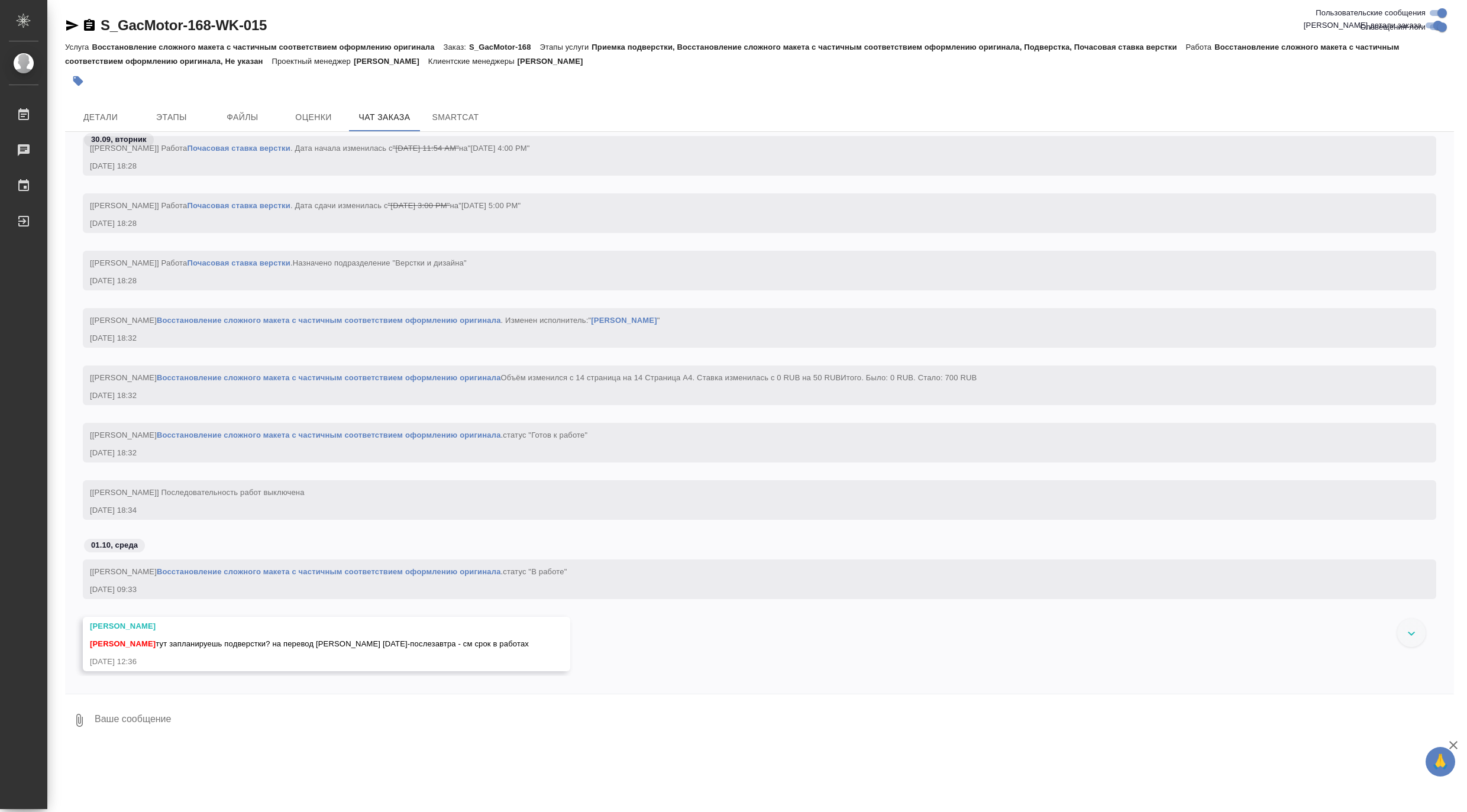
click at [216, 494] on div "[Заборова Александра] Последовательность работ выключена 30.09.25, 18:34" at bounding box center [759, 500] width 1353 height 39
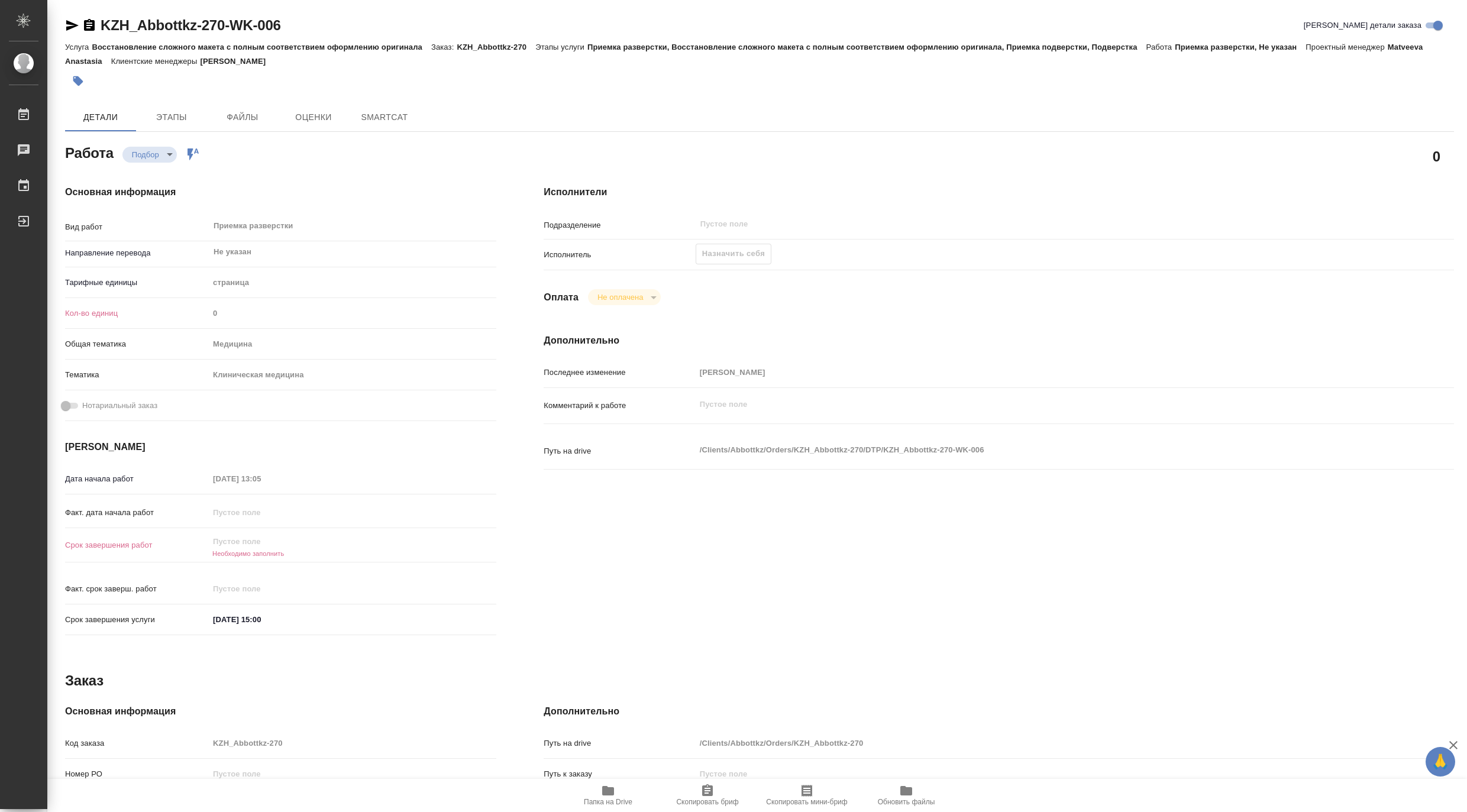
type textarea "x"
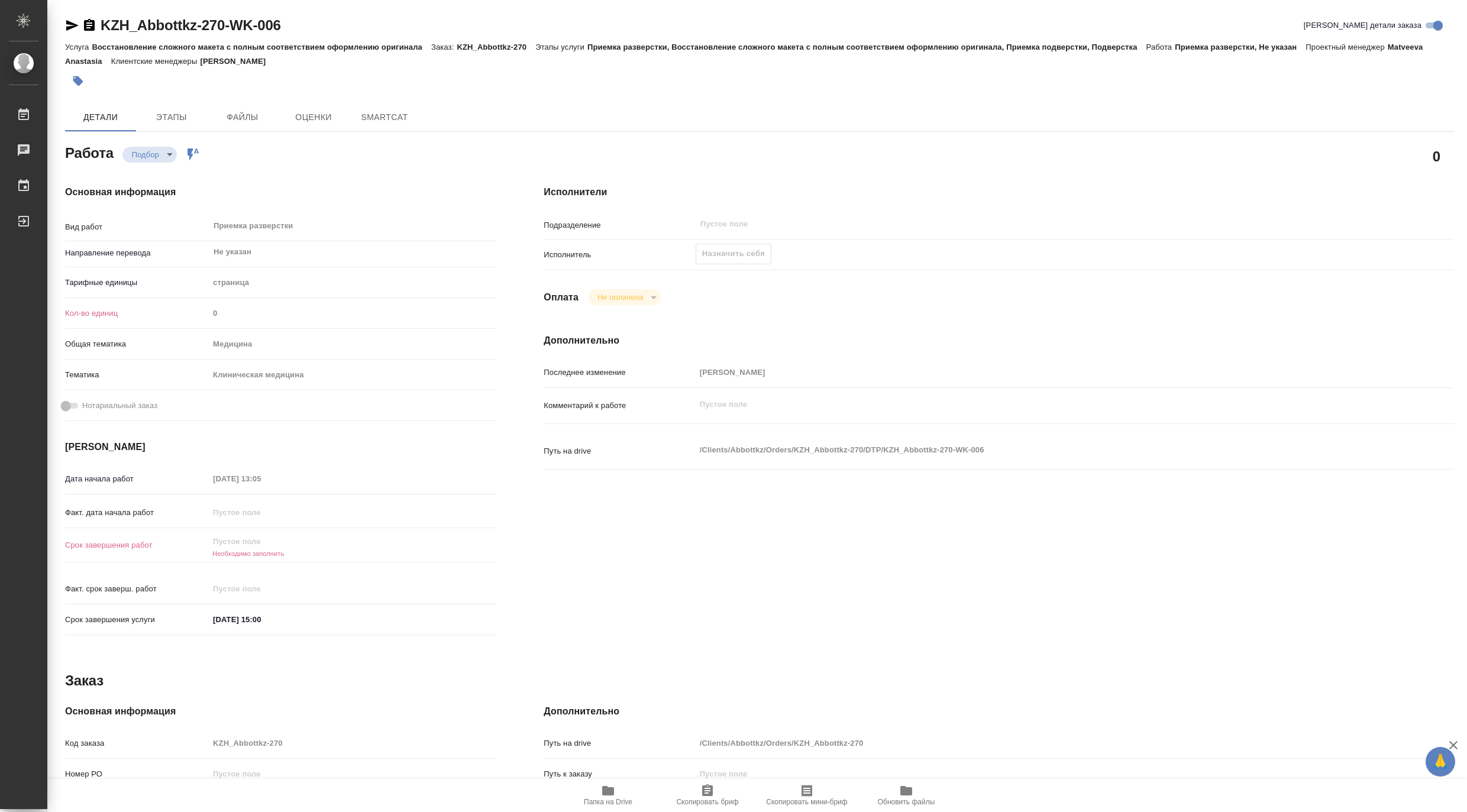
type textarea "x"
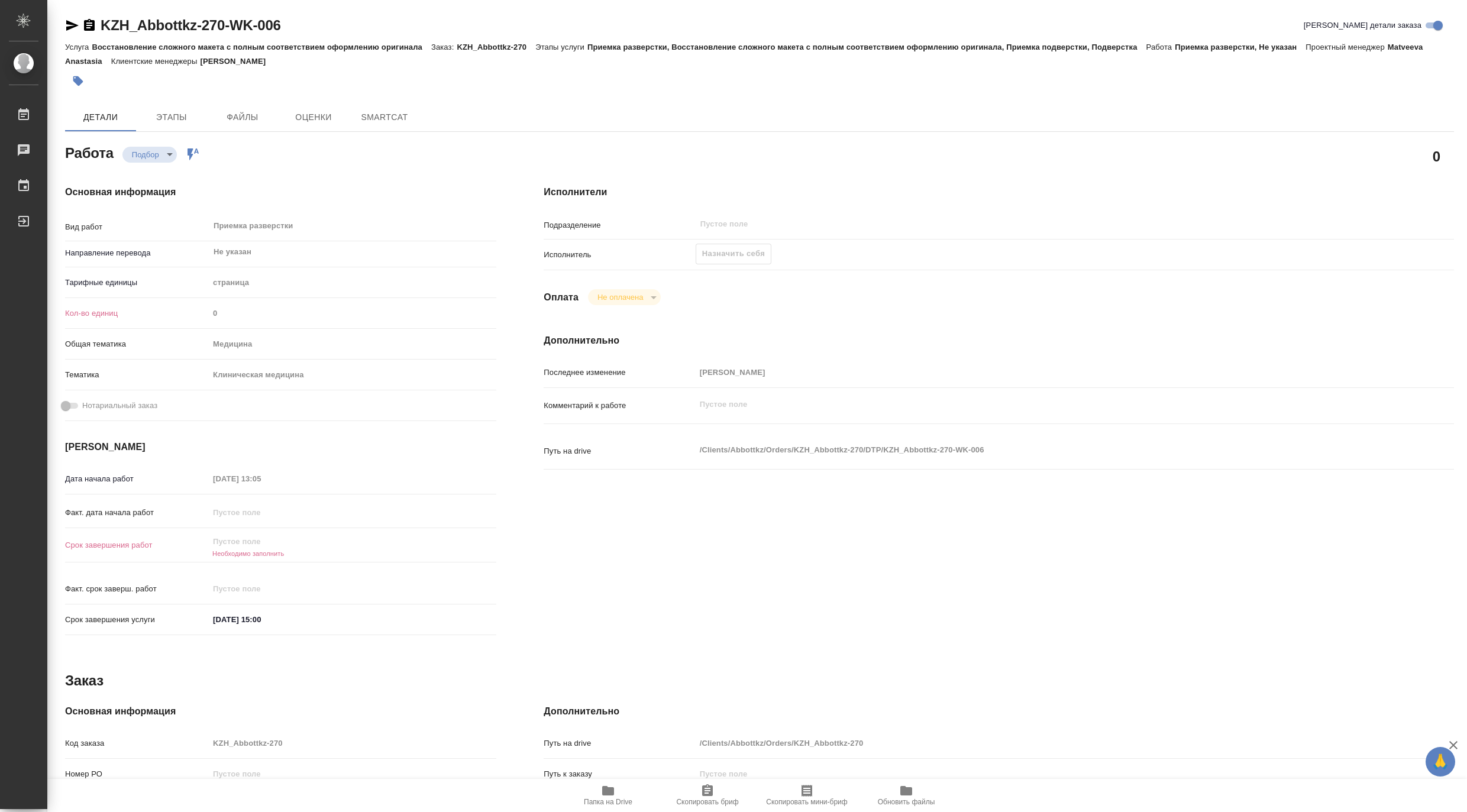
type textarea "x"
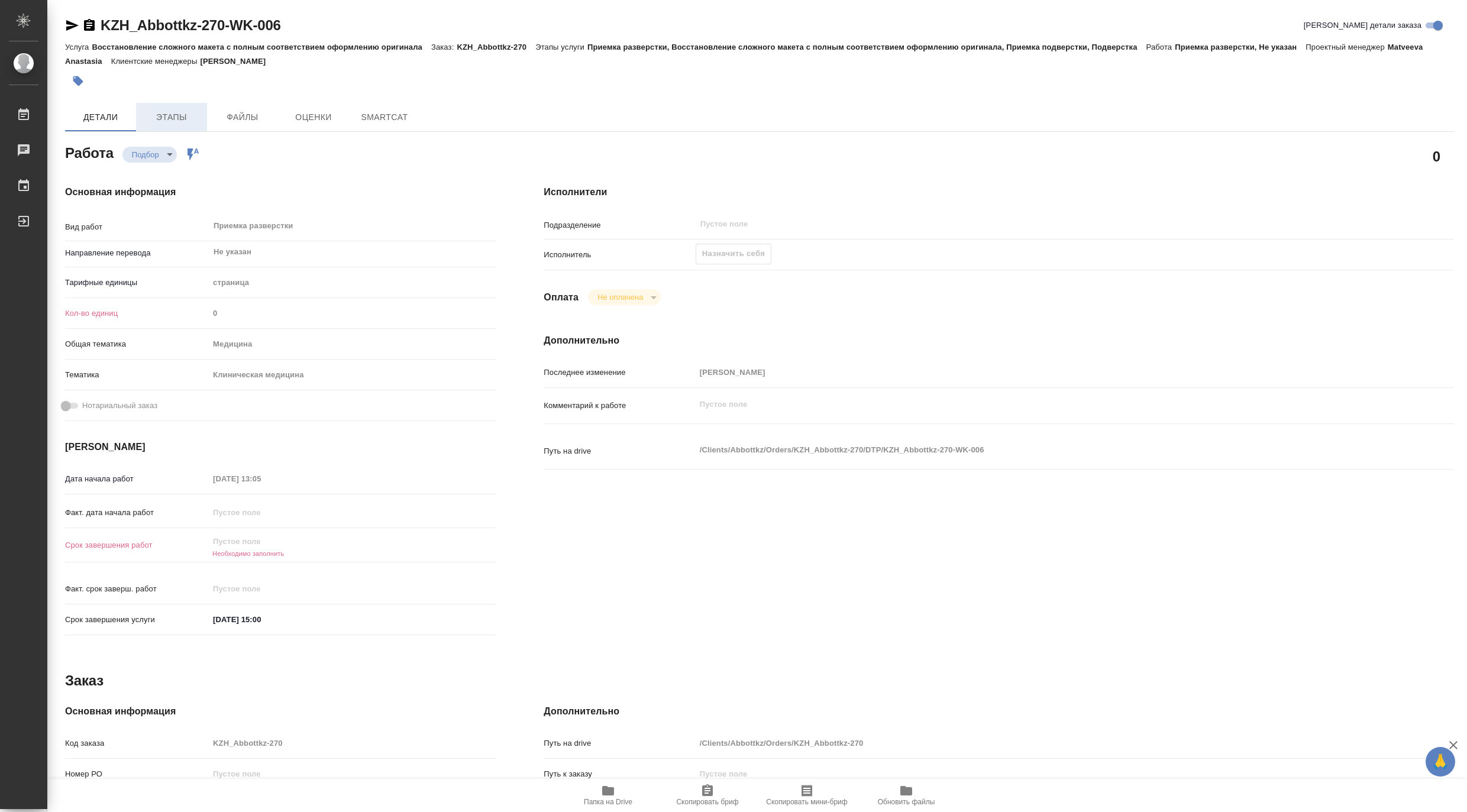
type textarea "x"
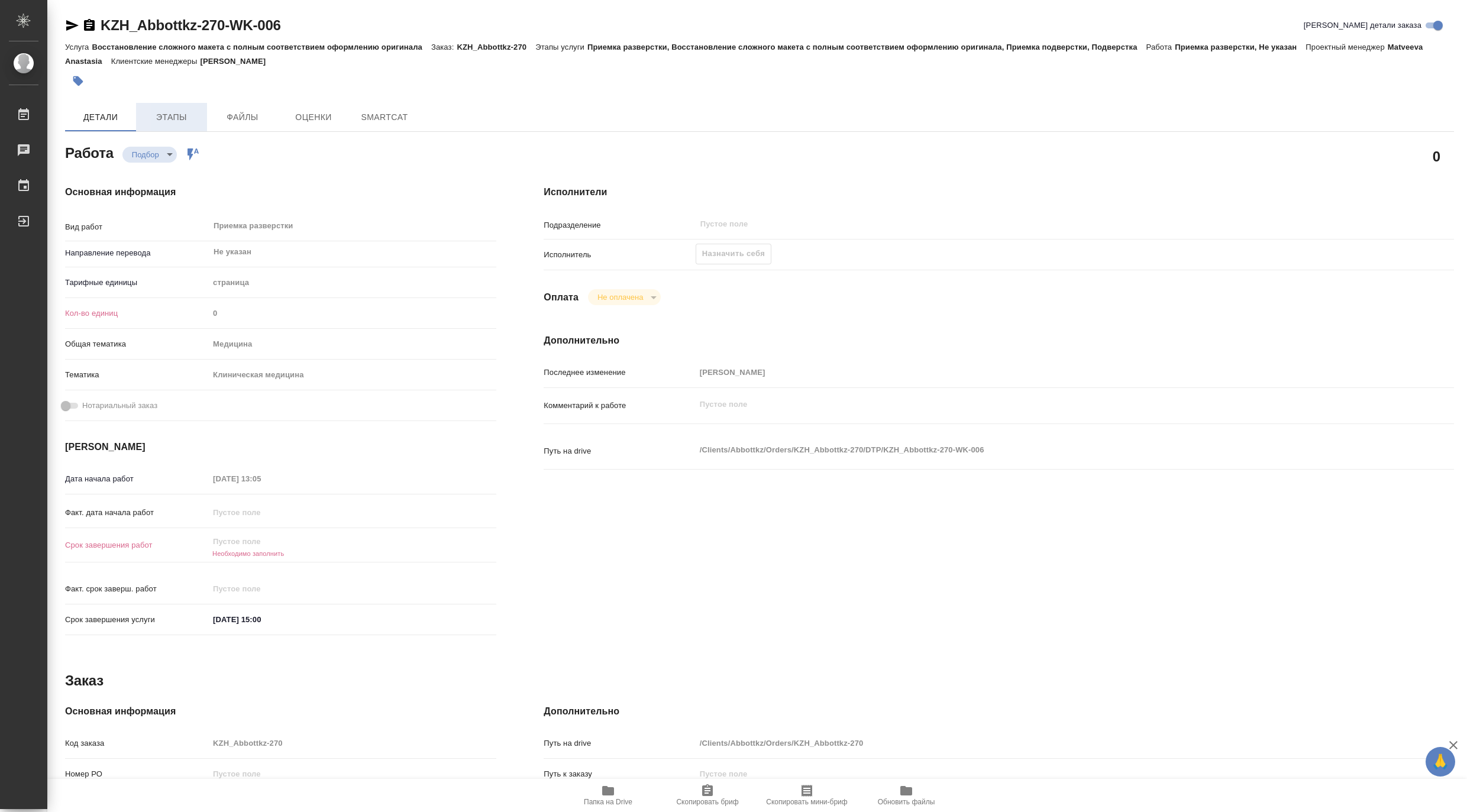
click at [173, 114] on span "Этапы" at bounding box center [171, 117] width 57 height 14
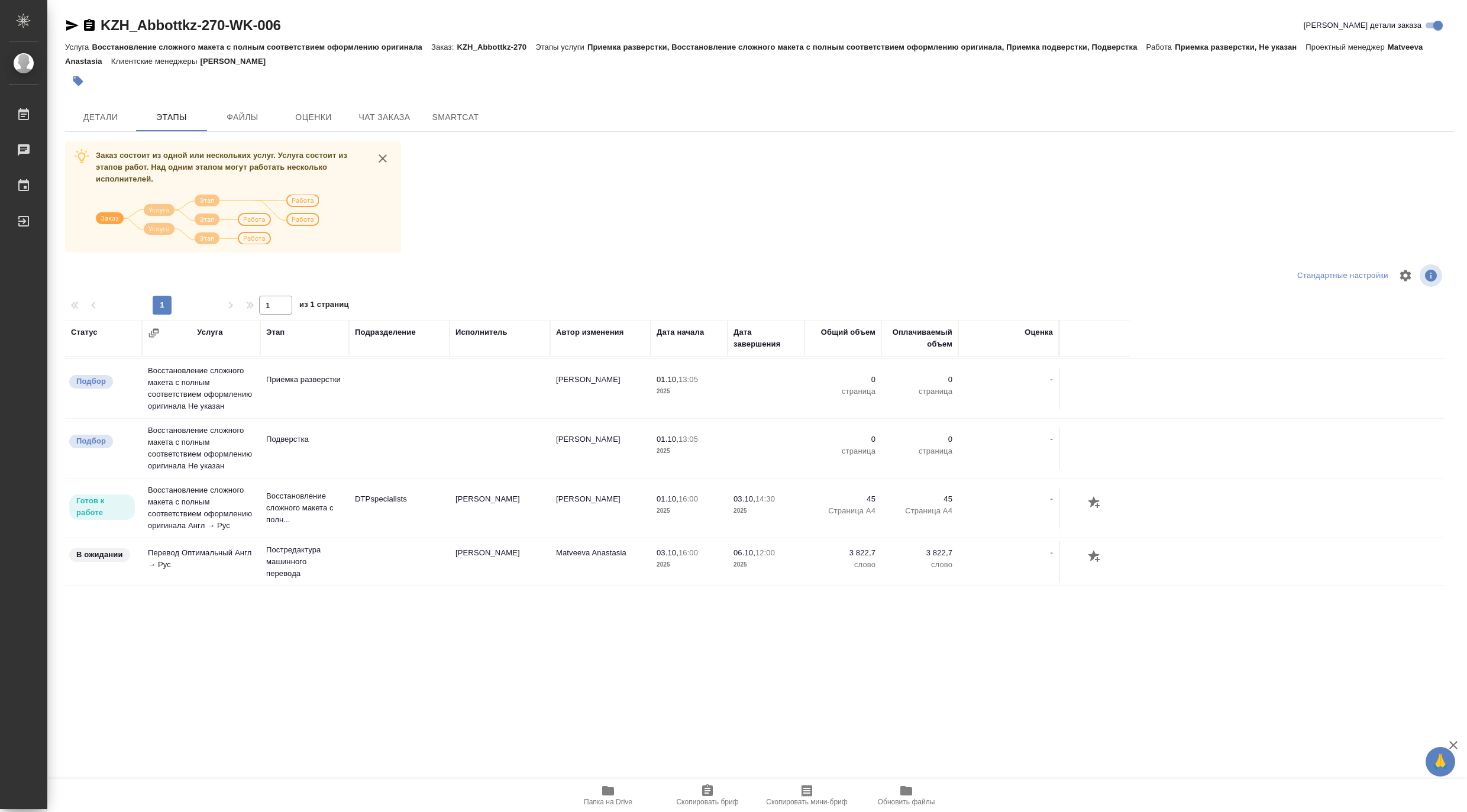
scroll to position [105, 0]
click at [386, 114] on span "Чат заказа" at bounding box center [384, 117] width 57 height 14
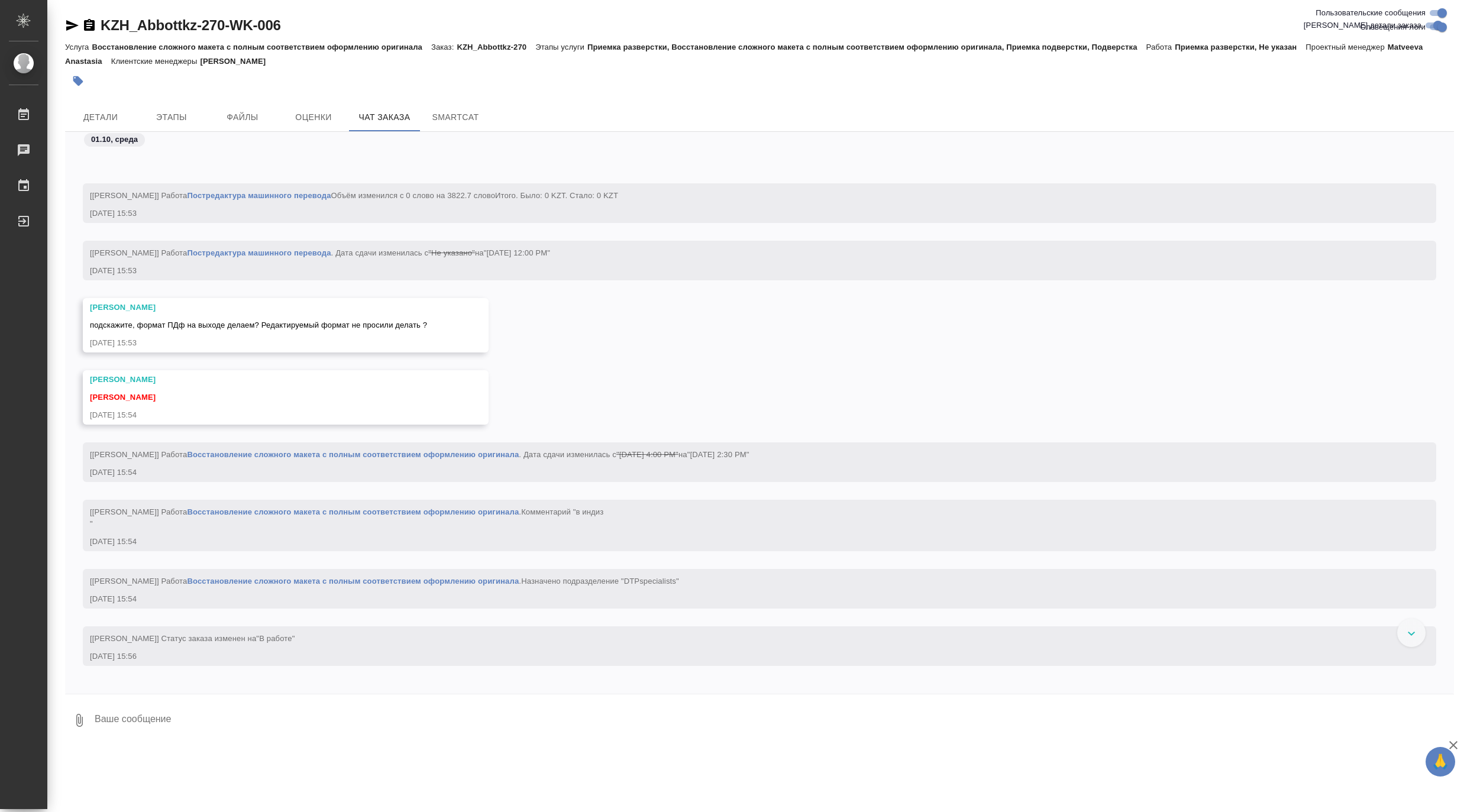
scroll to position [1344, 0]
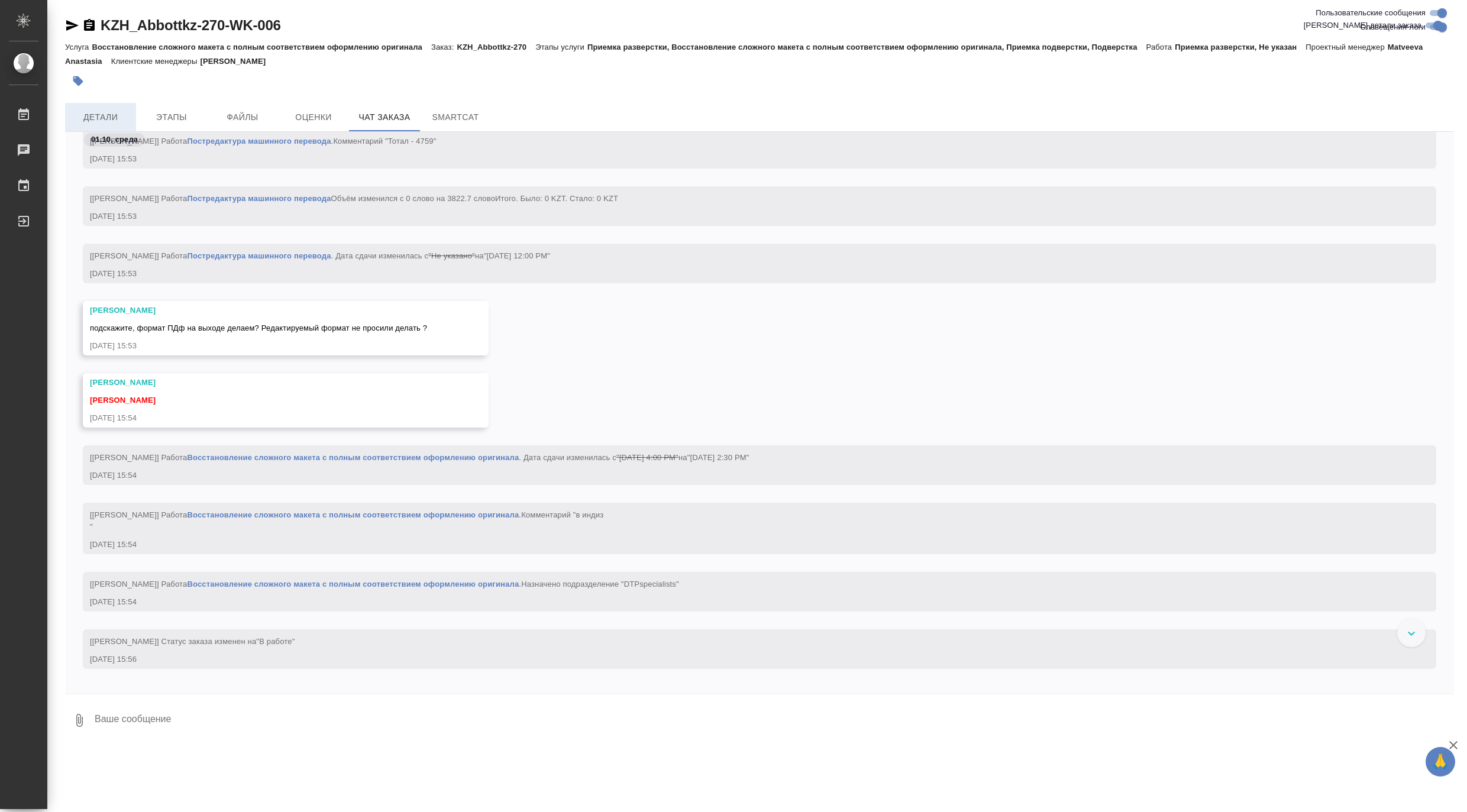
click at [111, 113] on span "Детали" at bounding box center [101, 117] width 57 height 14
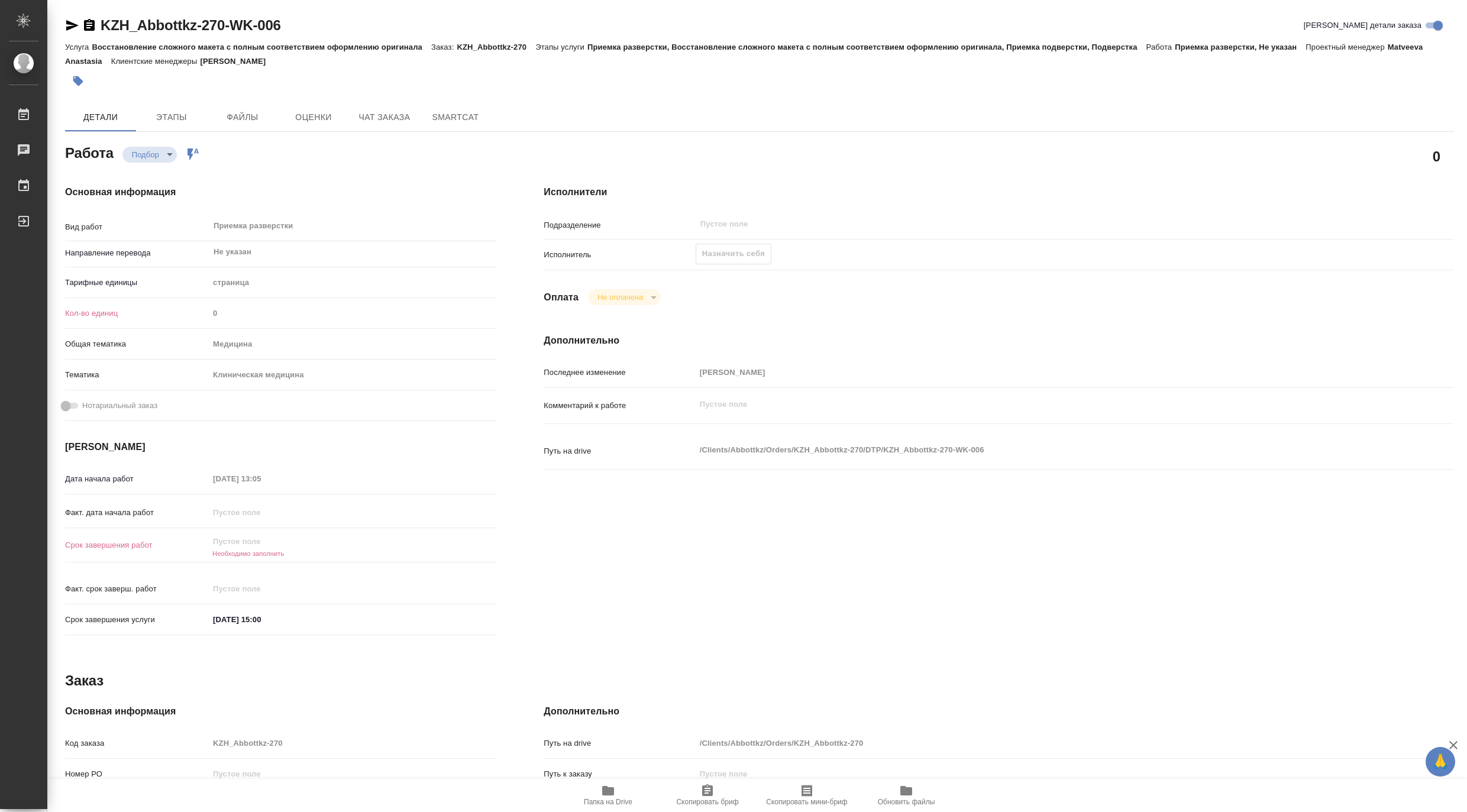
type textarea "x"
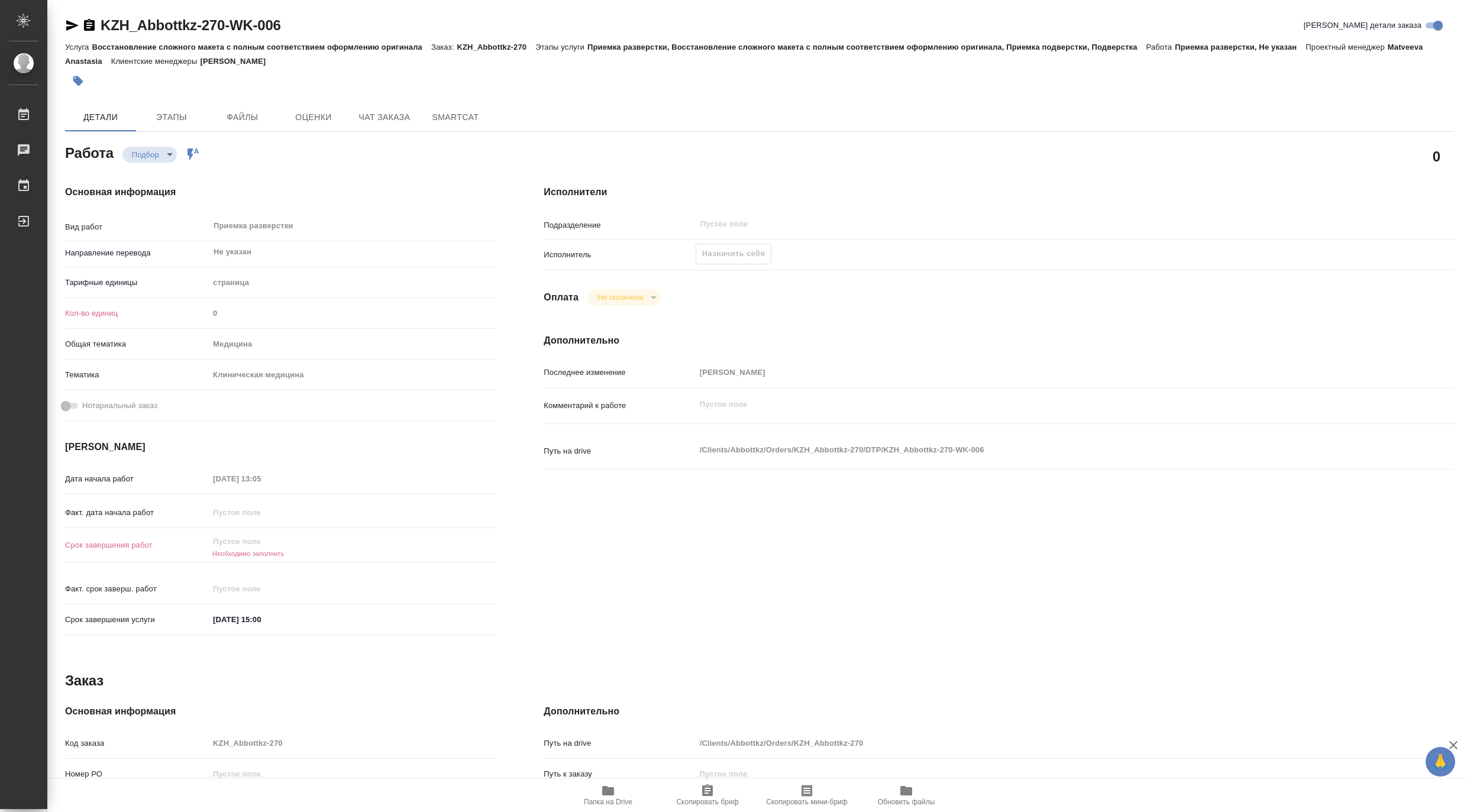
type textarea "x"
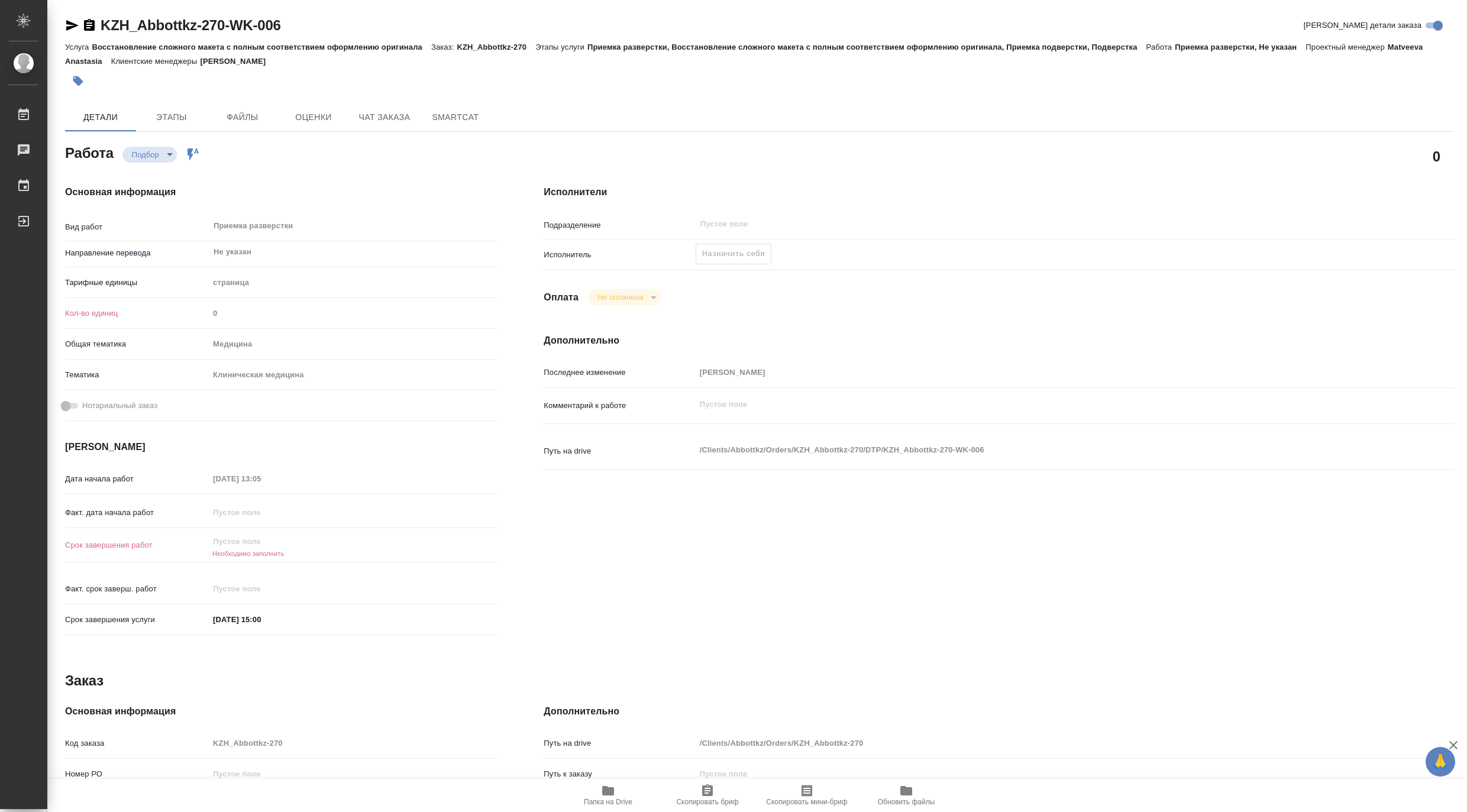
type textarea "x"
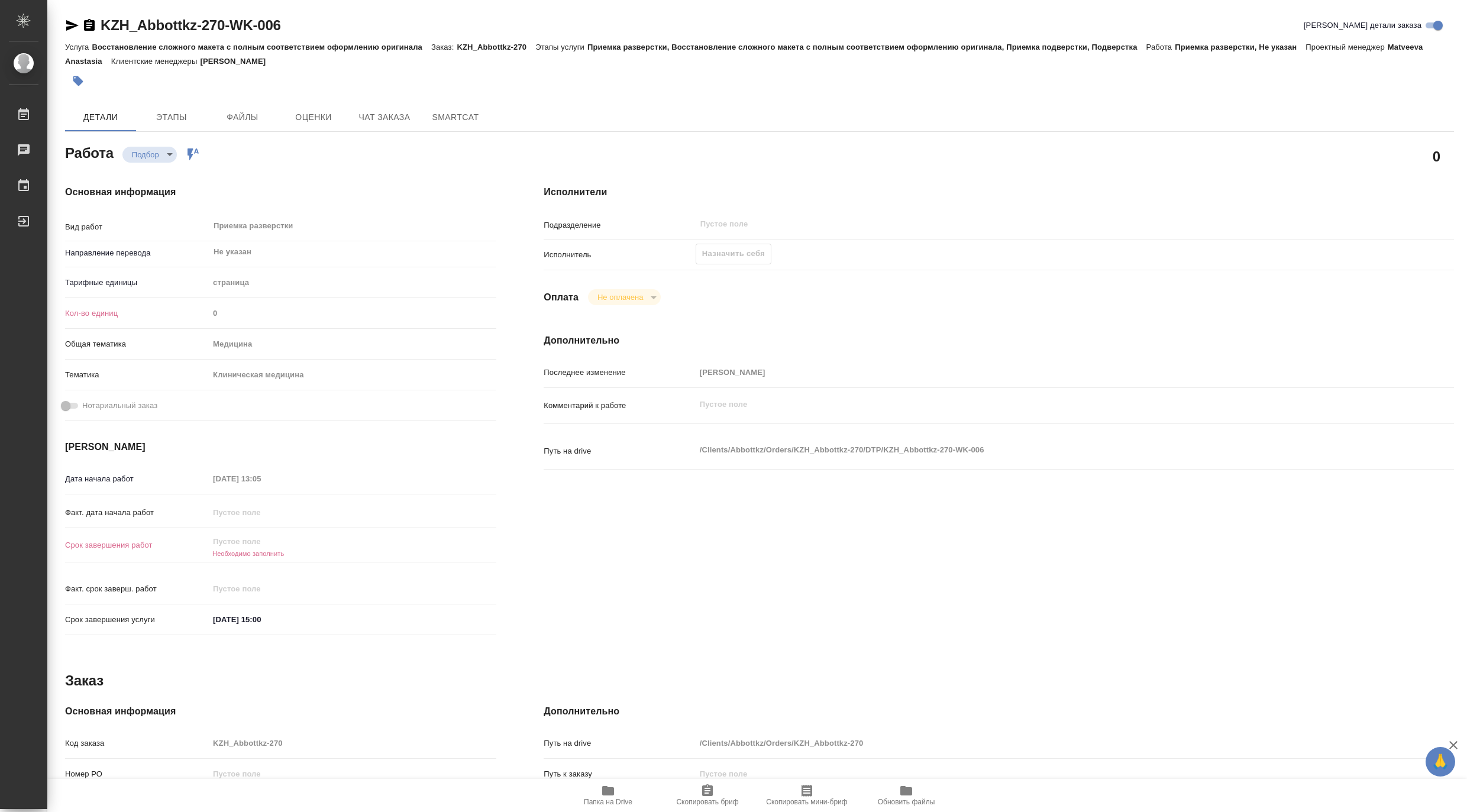
click at [601, 792] on icon "button" at bounding box center [608, 791] width 14 height 14
type textarea "x"
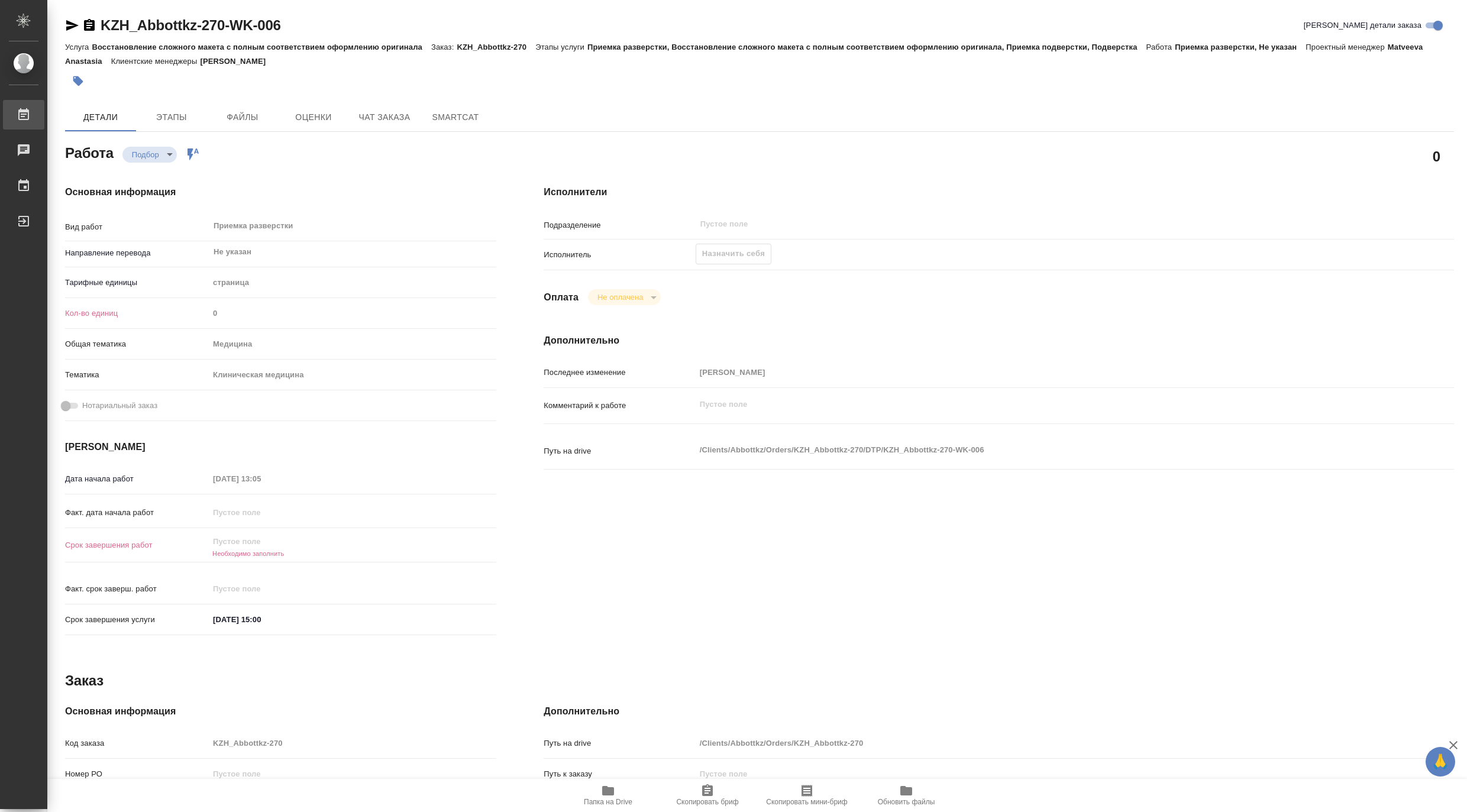
type textarea "x"
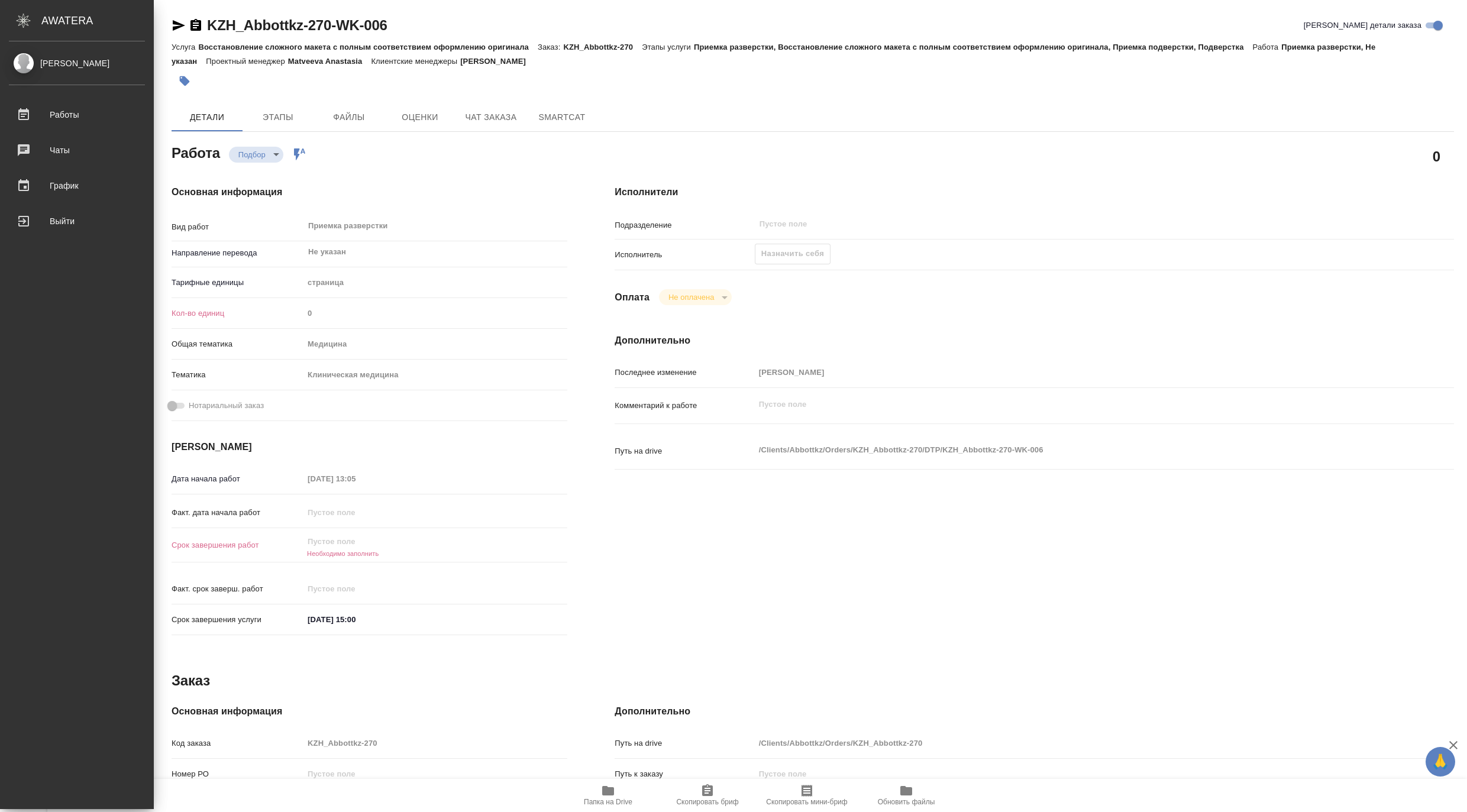
type textarea "x"
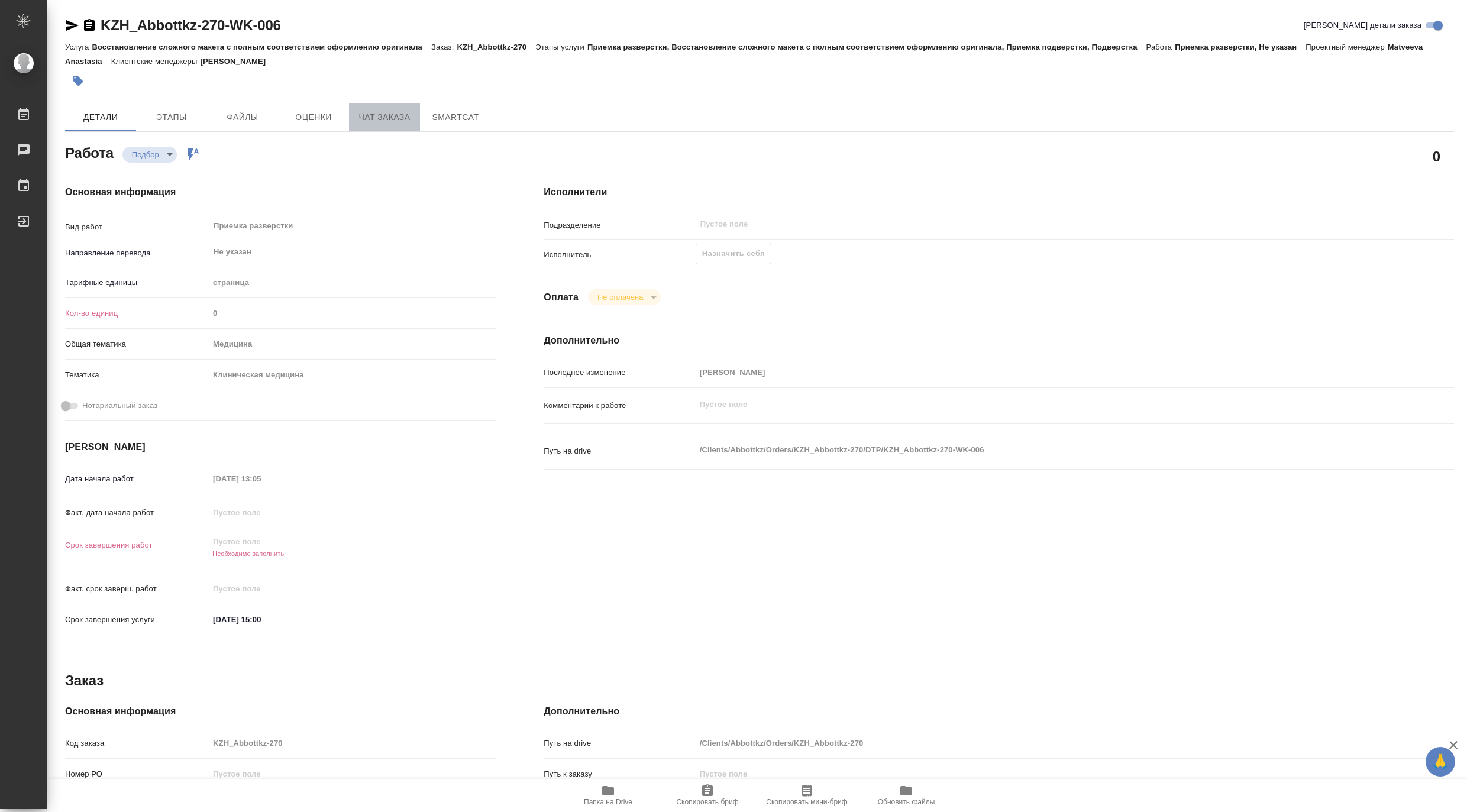
click at [376, 126] on button "Чат заказа" at bounding box center [384, 116] width 71 height 28
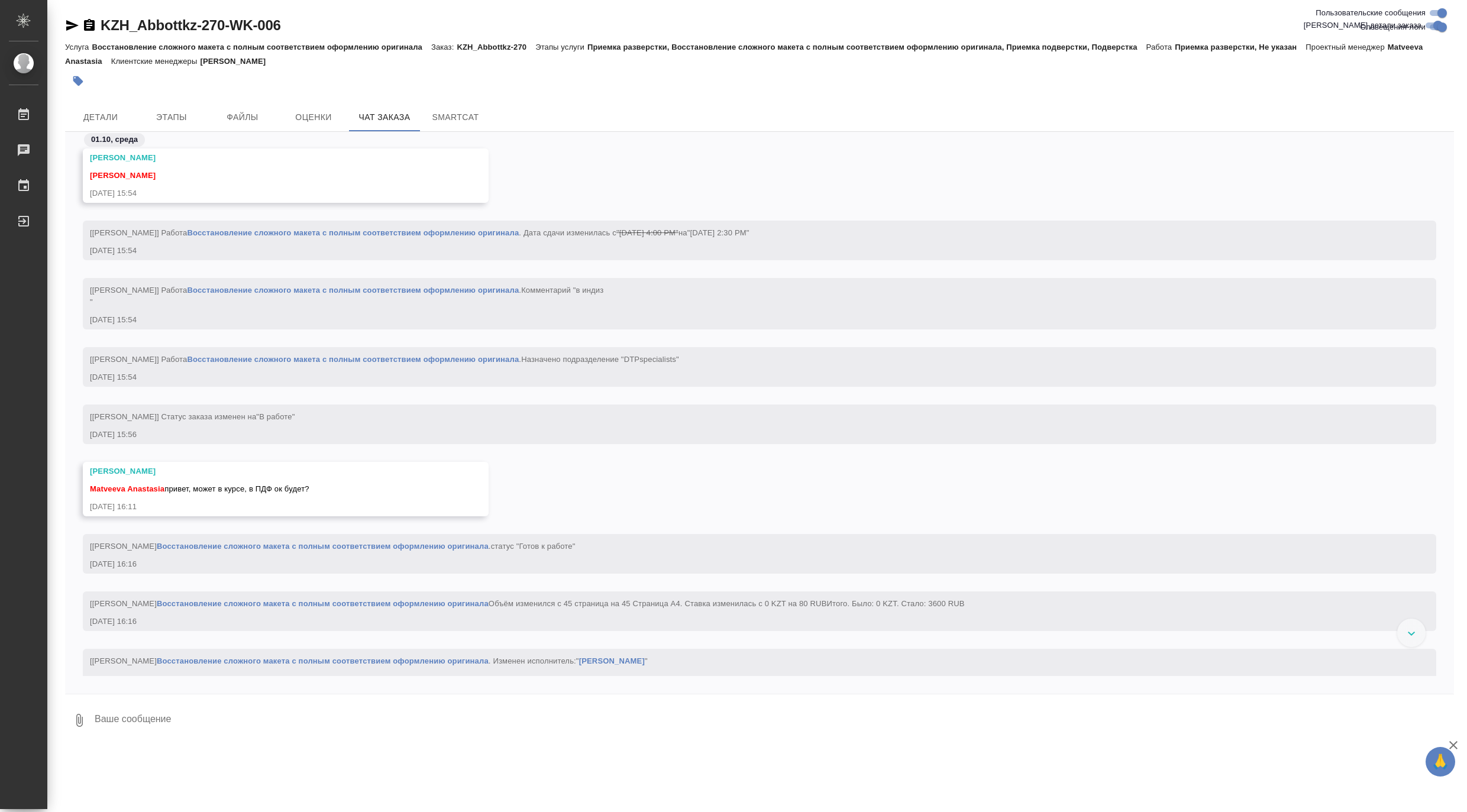
scroll to position [1662, 0]
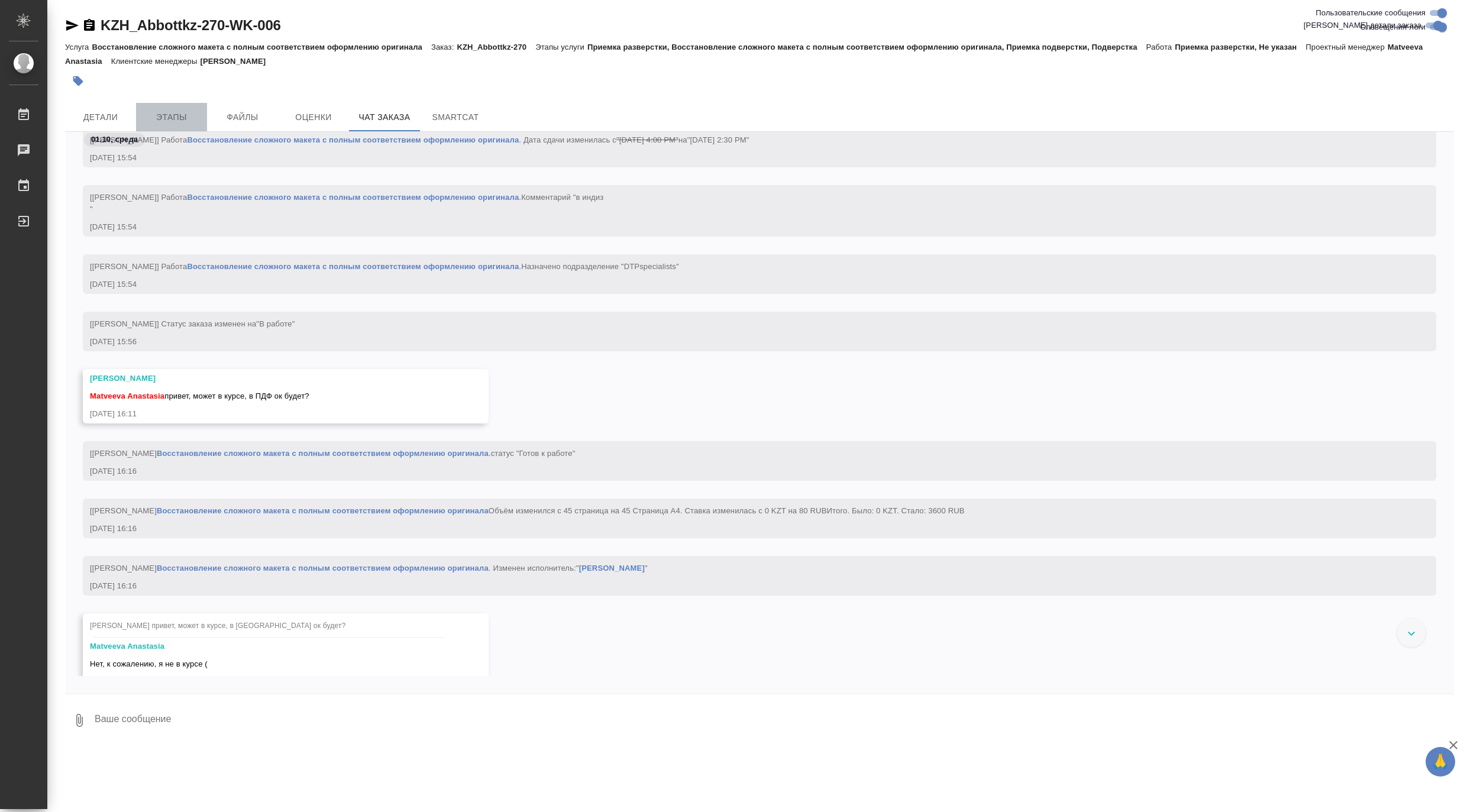
click at [178, 118] on span "Этапы" at bounding box center [171, 117] width 57 height 14
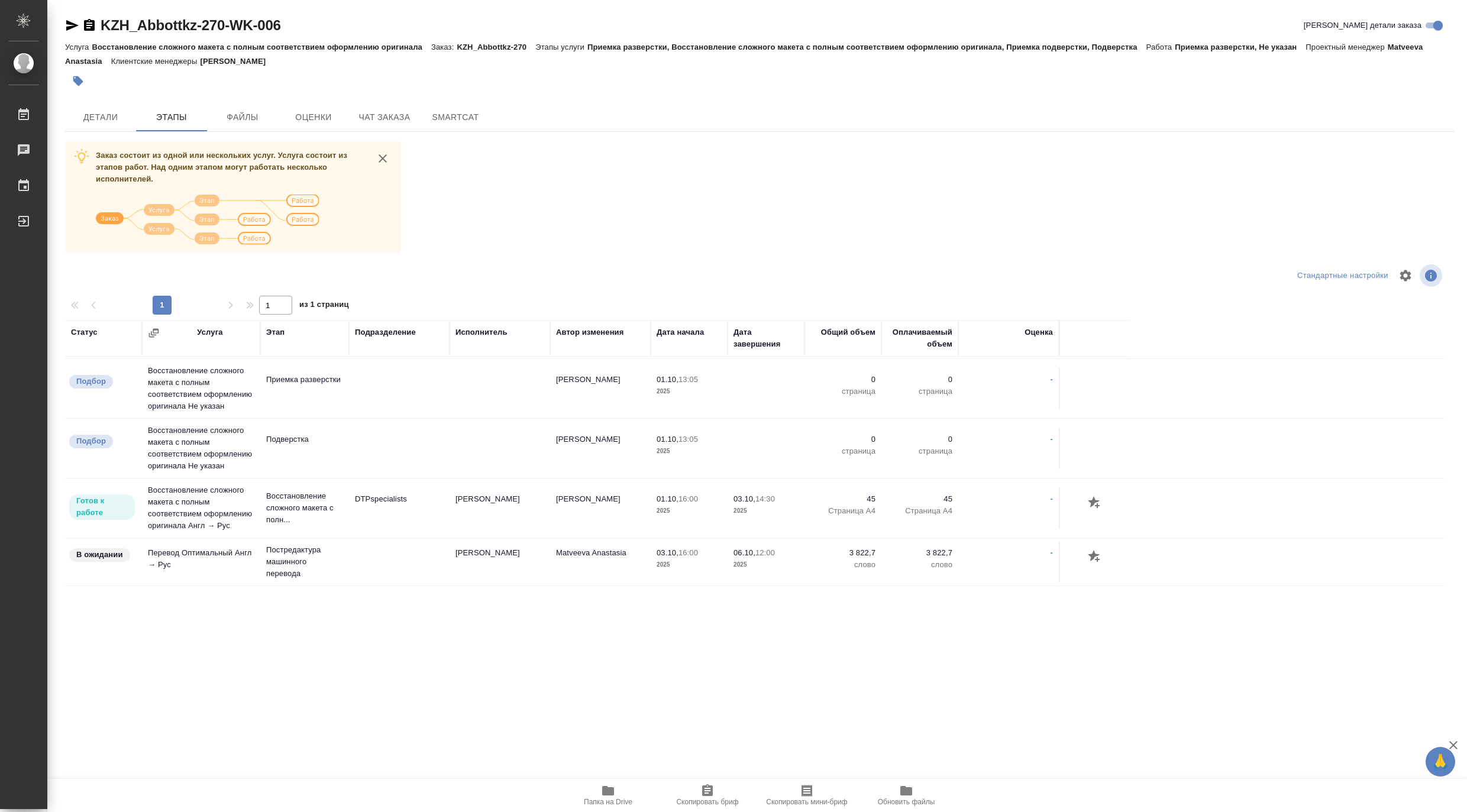
scroll to position [105, 0]
click at [361, 120] on span "Чат заказа" at bounding box center [384, 117] width 57 height 14
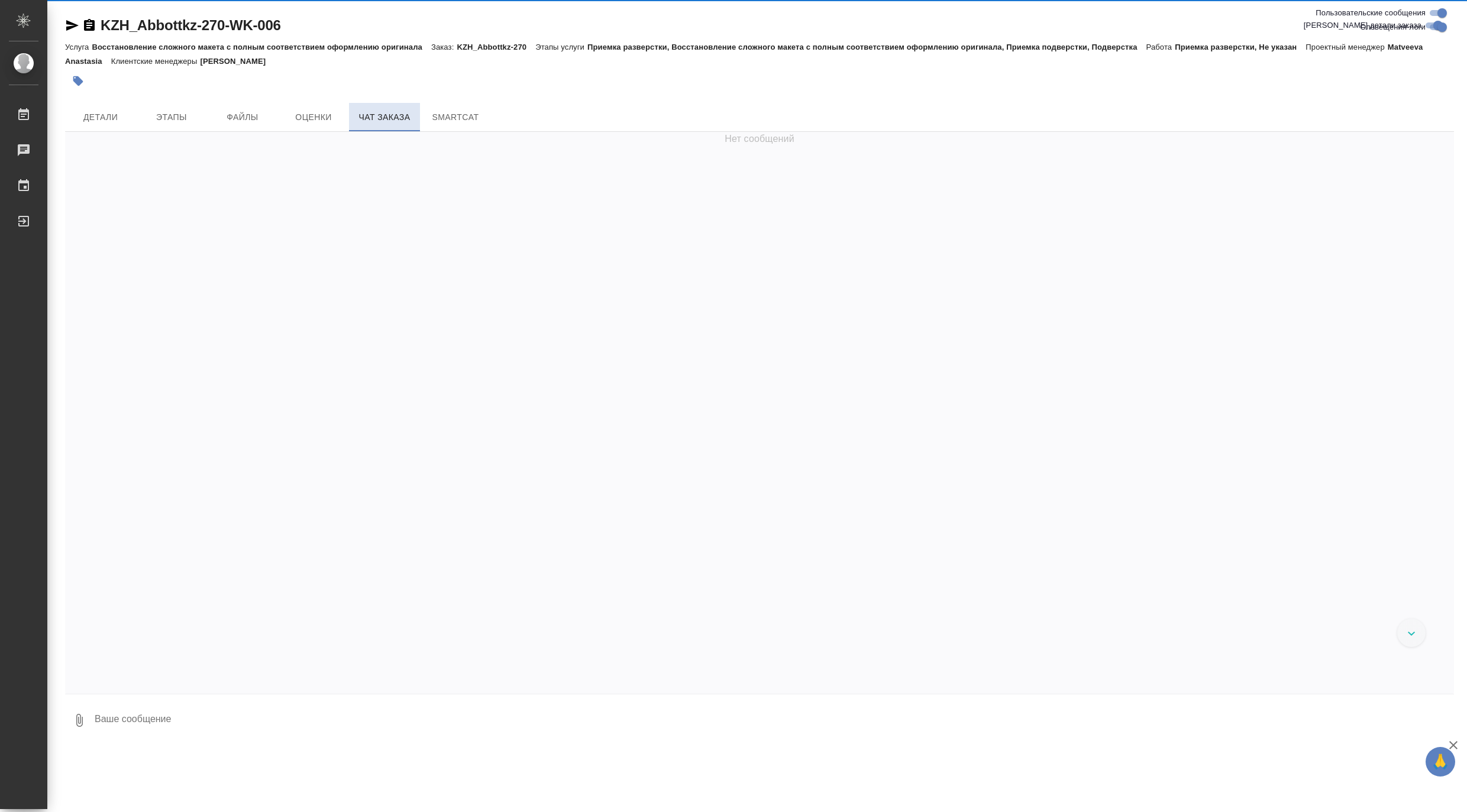
scroll to position [1882, 0]
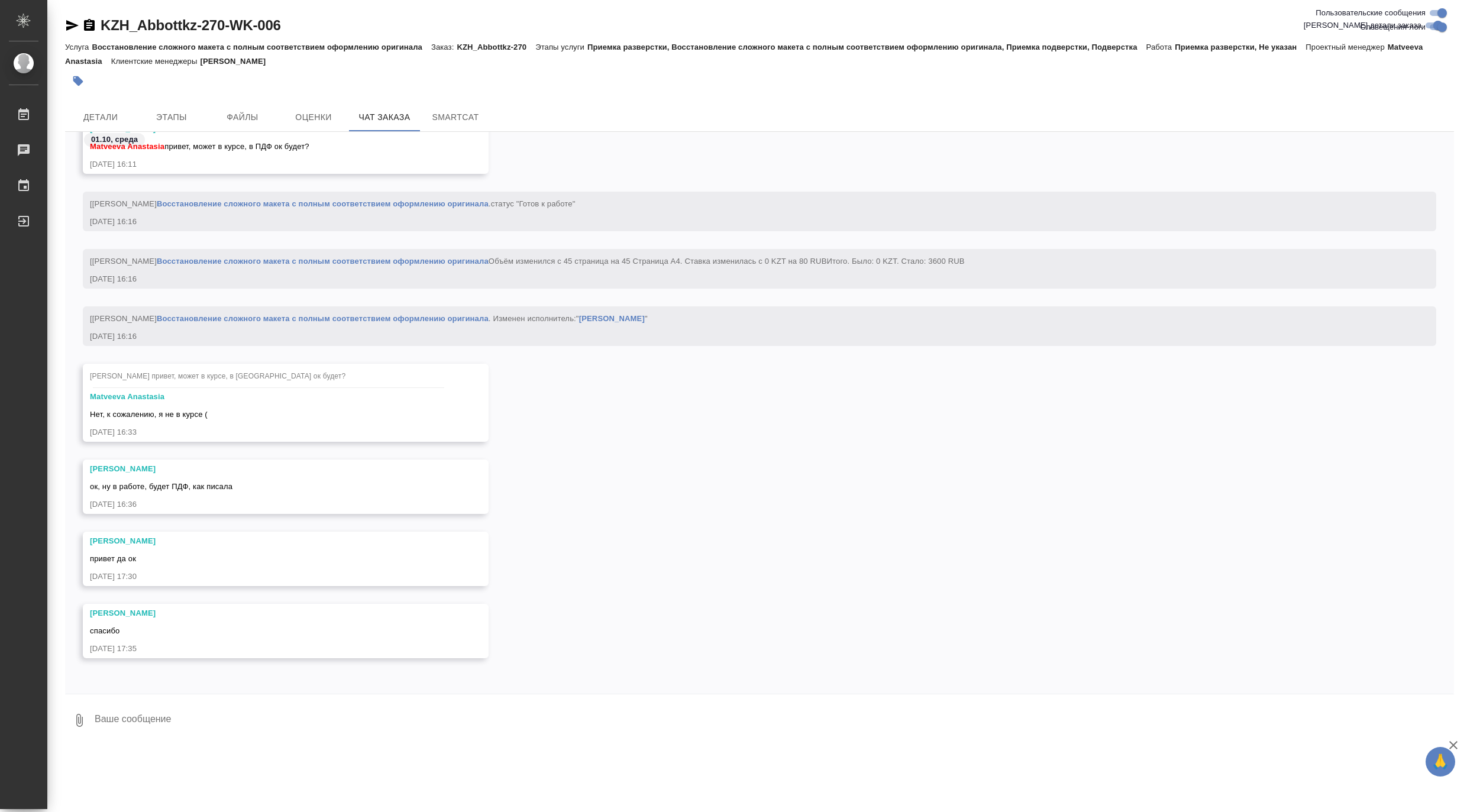
click at [149, 289] on div "[Труфанов Владимир] Работа Восстановление сложного макета с полным соответствие…" at bounding box center [759, 277] width 1389 height 57
click at [355, 353] on div "[Труфанов Владимир] Работа Восстановление сложного макета с полным соответствие…" at bounding box center [759, 334] width 1389 height 57
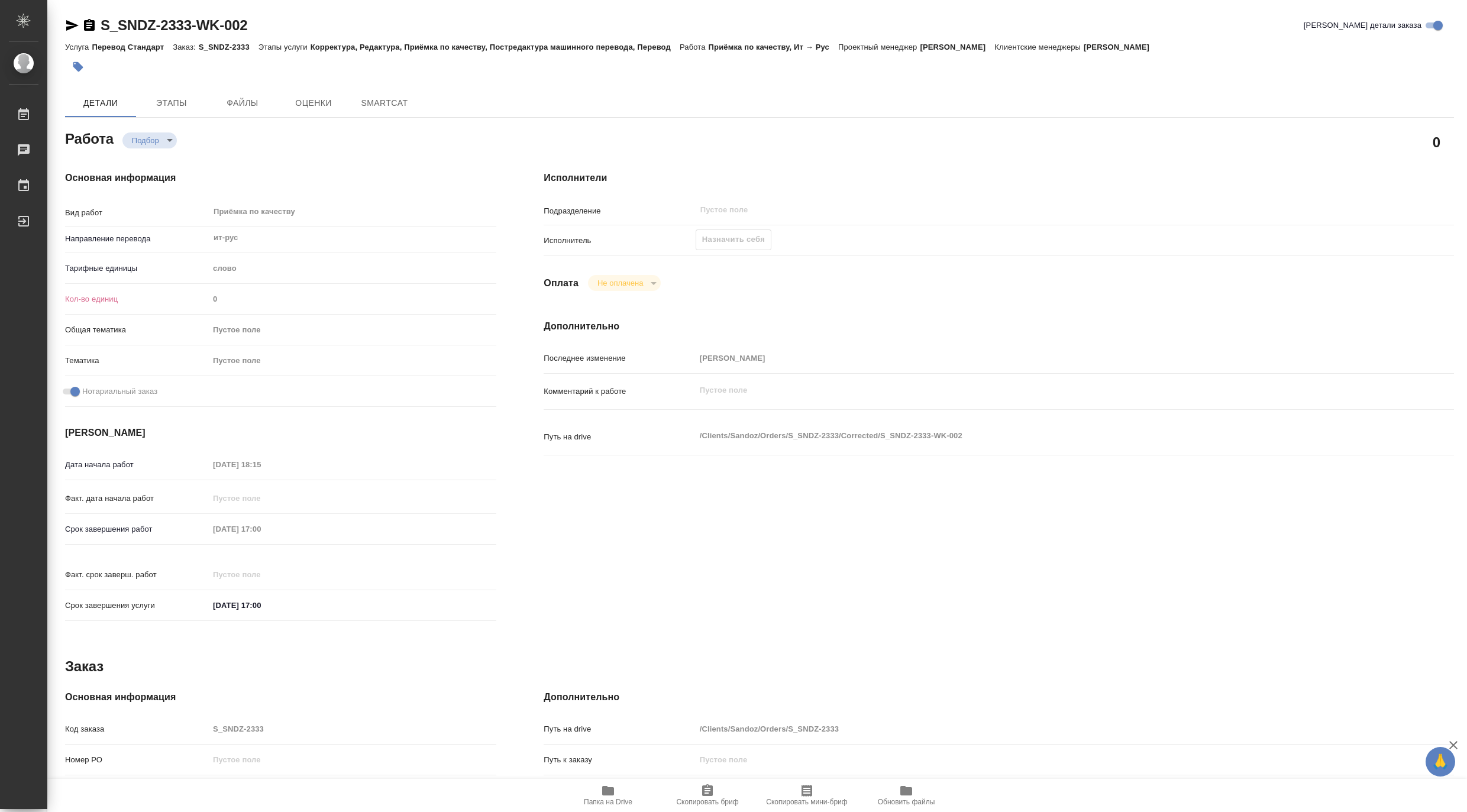
type textarea "x"
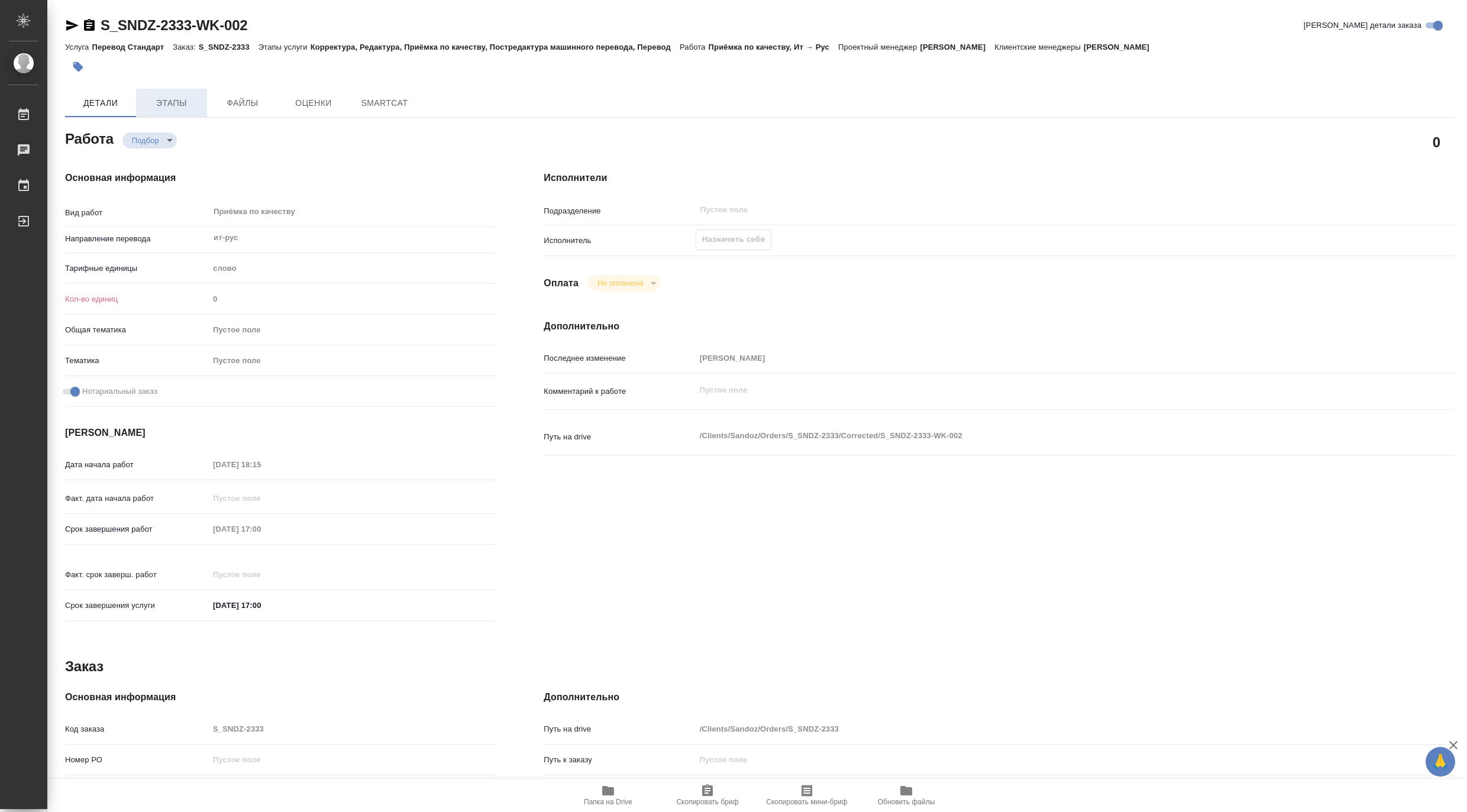
type textarea "x"
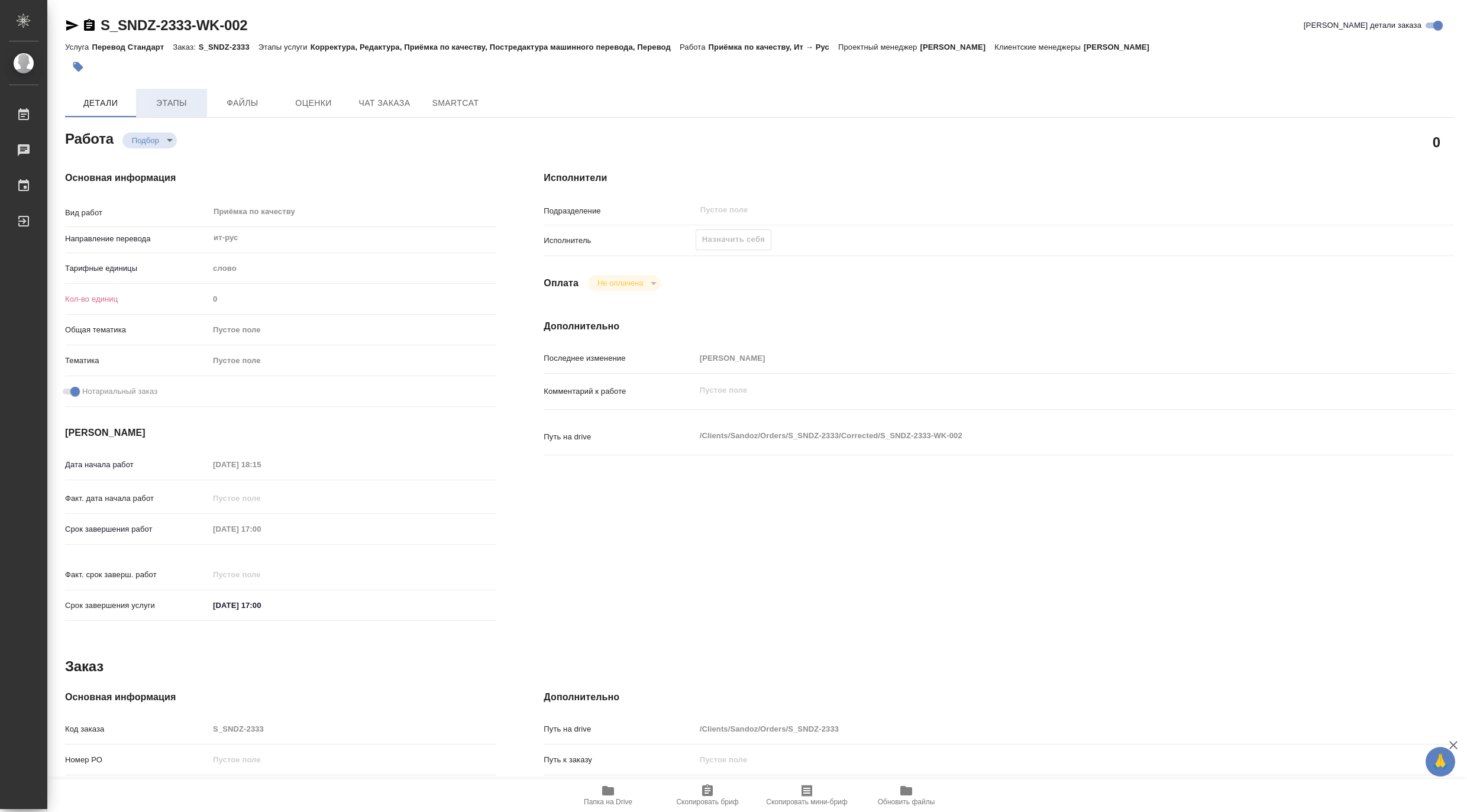
click at [176, 99] on span "Этапы" at bounding box center [171, 103] width 57 height 14
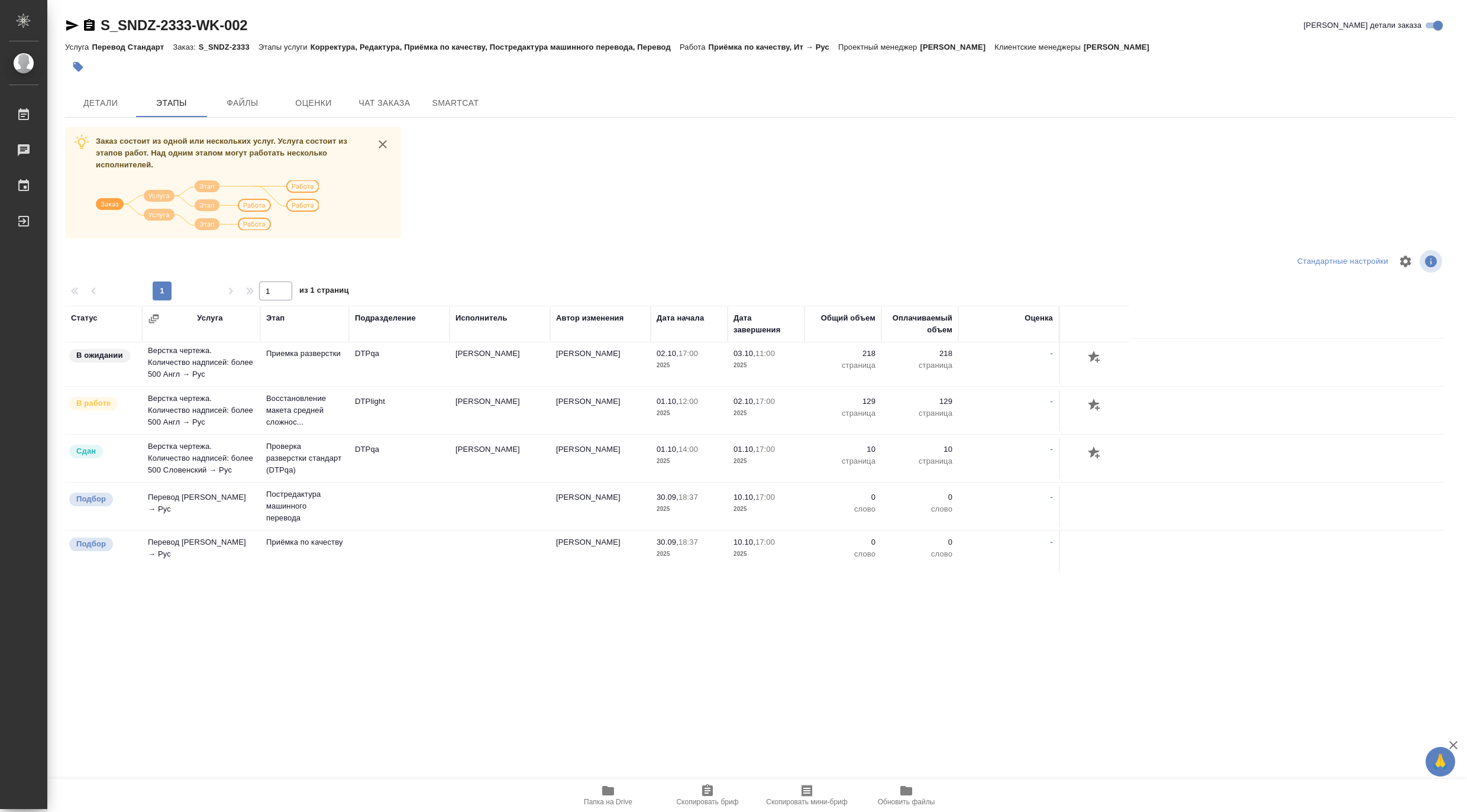
scroll to position [131, 0]
